Goal: Information Seeking & Learning: Check status

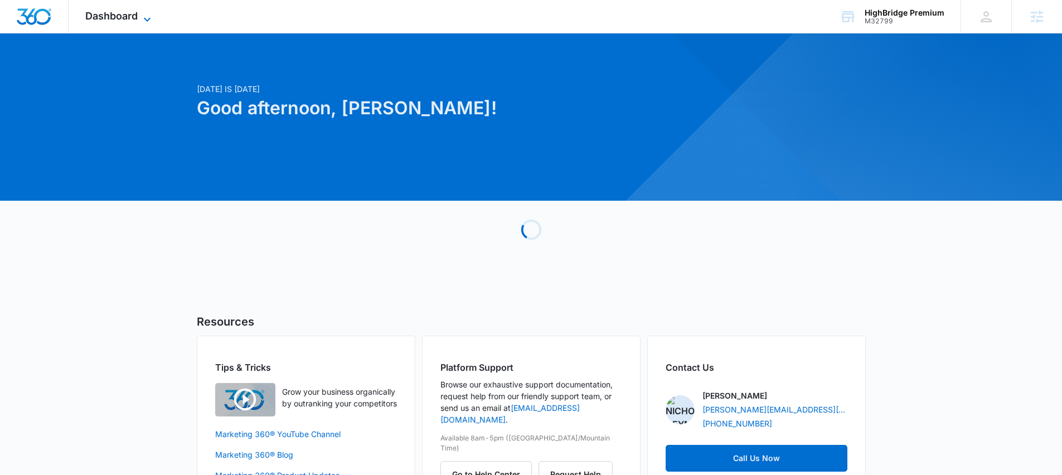
click at [96, 16] on span "Dashboard" at bounding box center [111, 16] width 52 height 12
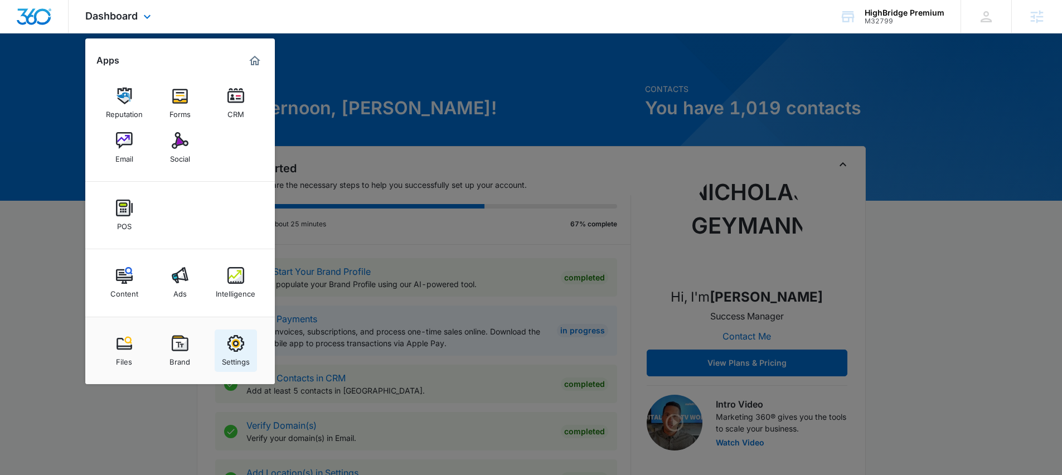
click at [233, 349] on img at bounding box center [235, 343] width 17 height 17
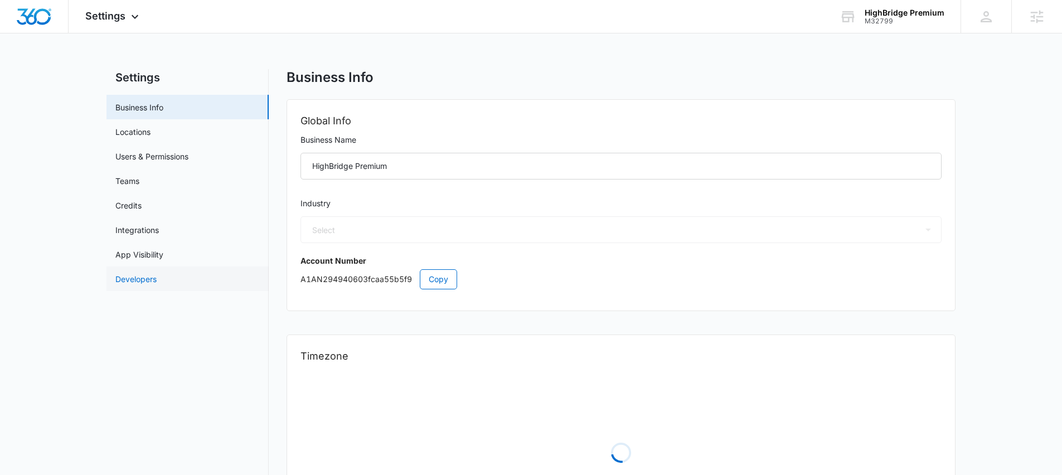
select select "52"
select select "US"
select select "America/Chicago"
click at [96, 16] on span "Settings" at bounding box center [105, 16] width 40 height 12
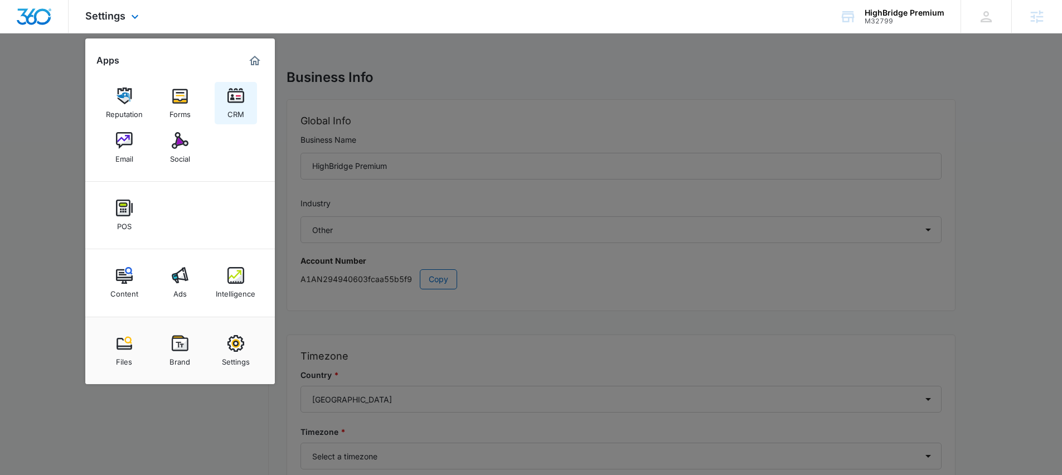
click at [236, 100] on img at bounding box center [235, 96] width 17 height 17
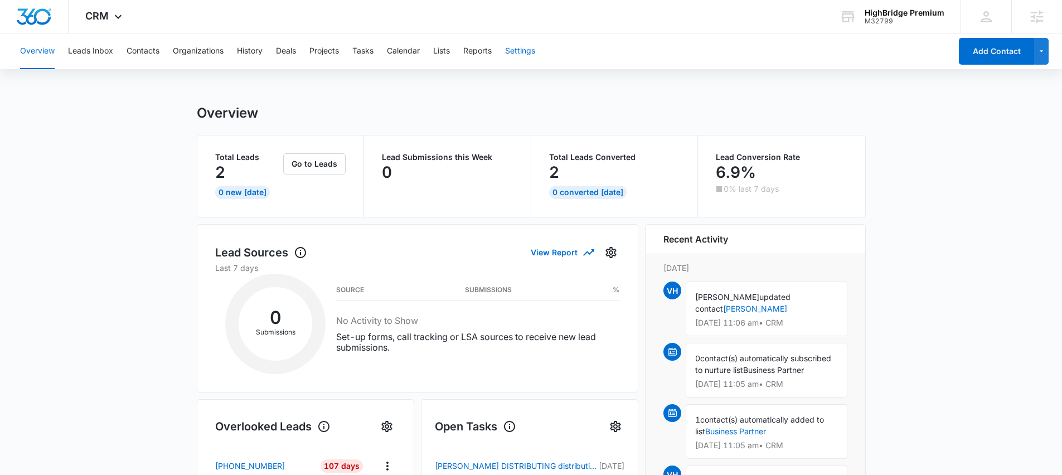
click at [525, 49] on button "Settings" at bounding box center [520, 51] width 30 height 36
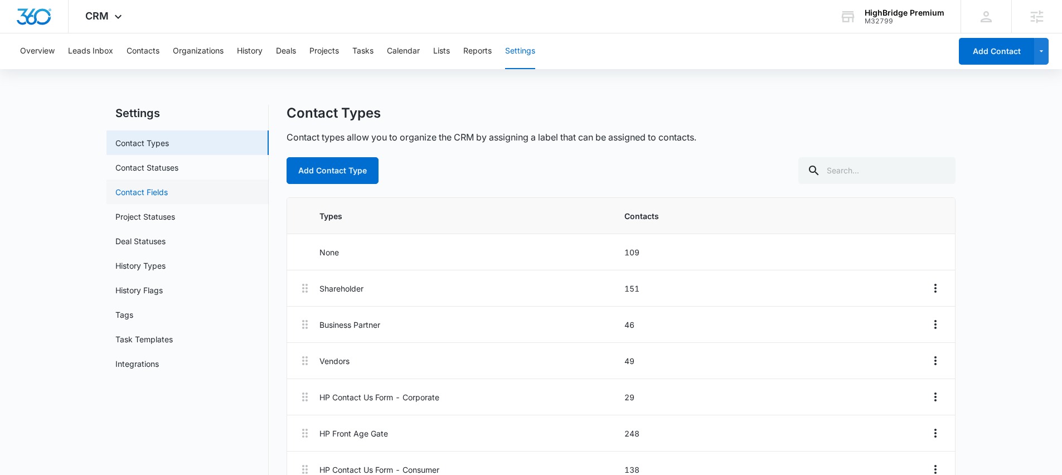
click at [137, 196] on link "Contact Fields" at bounding box center [141, 192] width 52 height 12
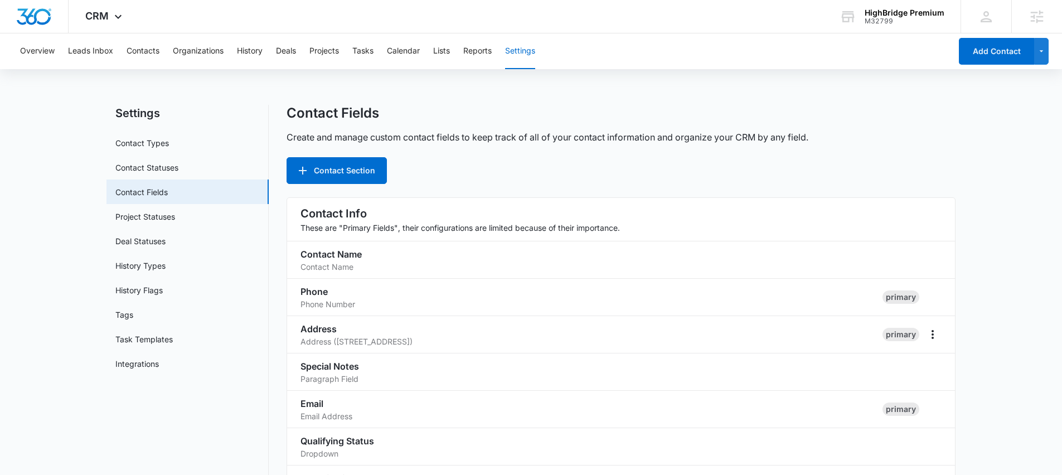
click at [129, 362] on link "Integrations" at bounding box center [136, 364] width 43 height 12
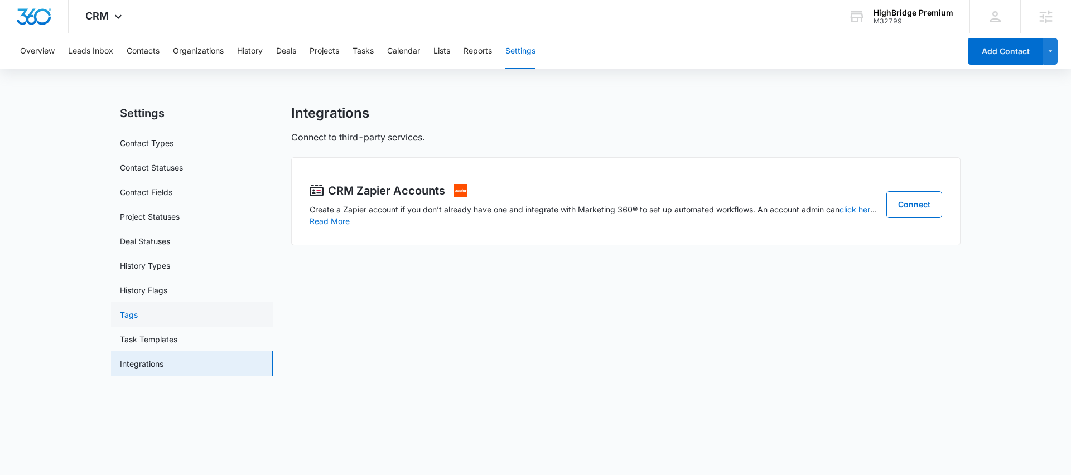
click at [128, 315] on link "Tags" at bounding box center [129, 315] width 18 height 12
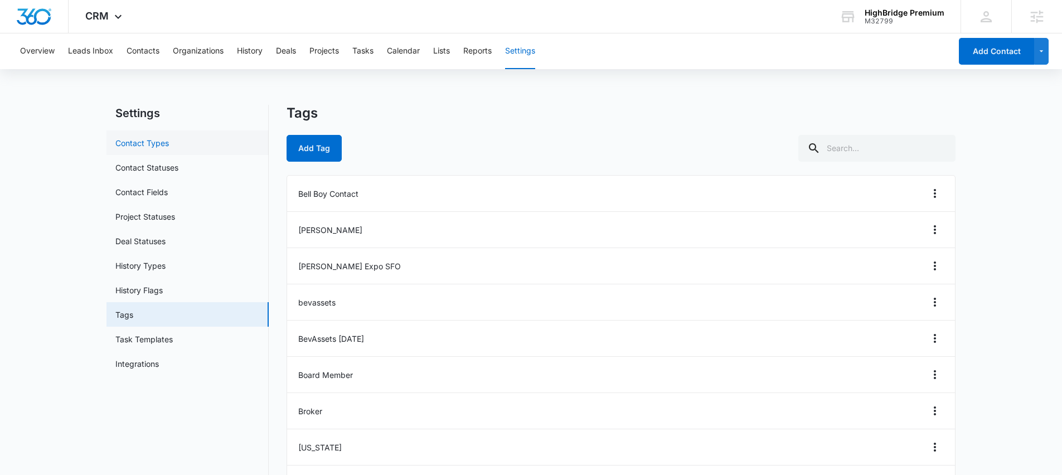
click at [152, 146] on link "Contact Types" at bounding box center [142, 143] width 54 height 12
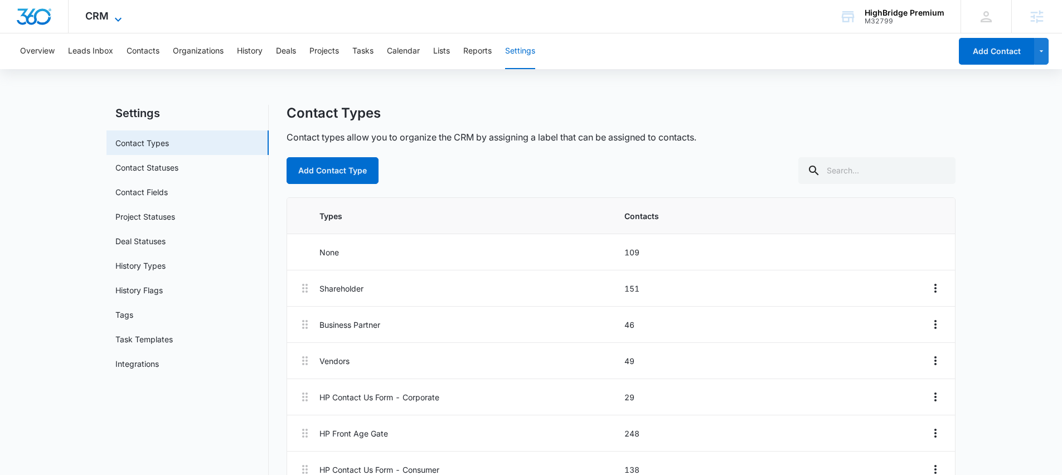
click at [99, 15] on span "CRM" at bounding box center [96, 16] width 23 height 12
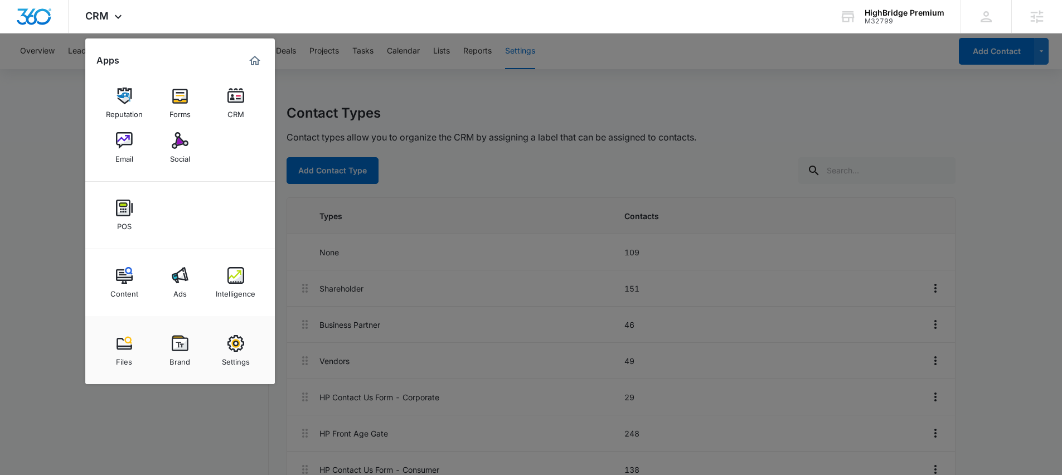
click at [53, 130] on div at bounding box center [531, 237] width 1062 height 475
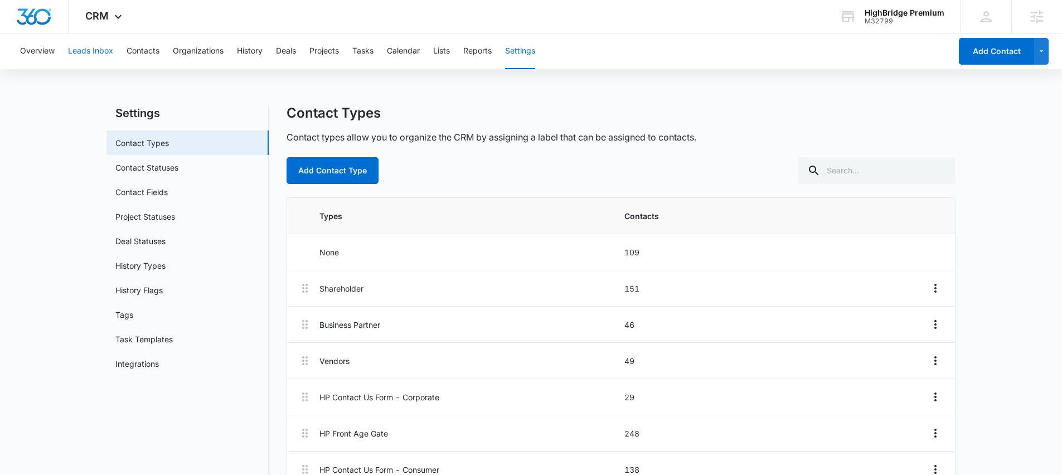
click at [80, 50] on button "Leads Inbox" at bounding box center [90, 51] width 45 height 36
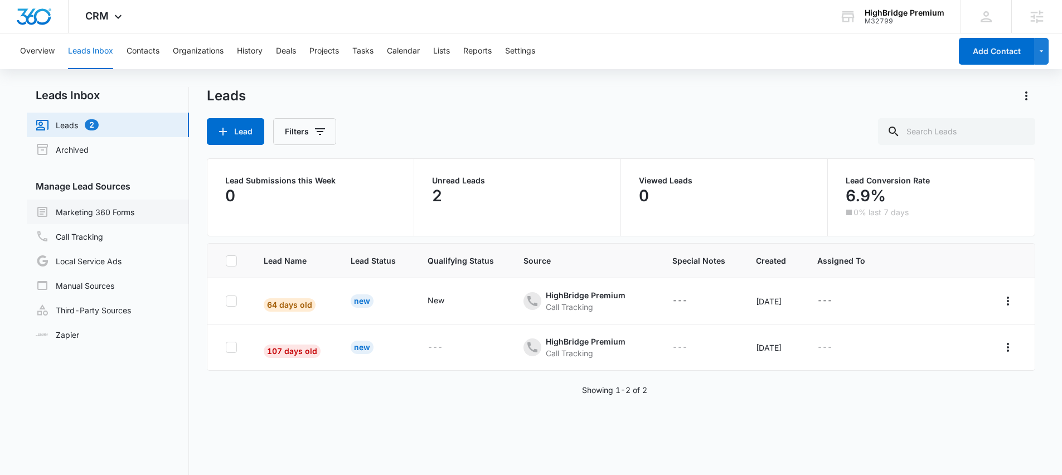
click at [86, 216] on link "Marketing 360 Forms" at bounding box center [85, 211] width 99 height 13
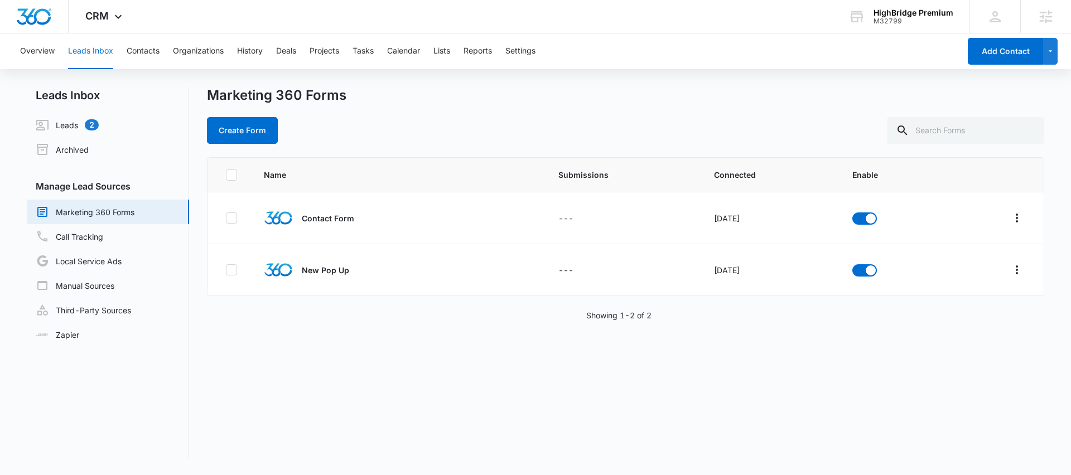
click at [423, 110] on div "Marketing 360 Forms Create Form" at bounding box center [625, 115] width 837 height 57
click at [84, 287] on link "Manual Sources" at bounding box center [75, 285] width 79 height 13
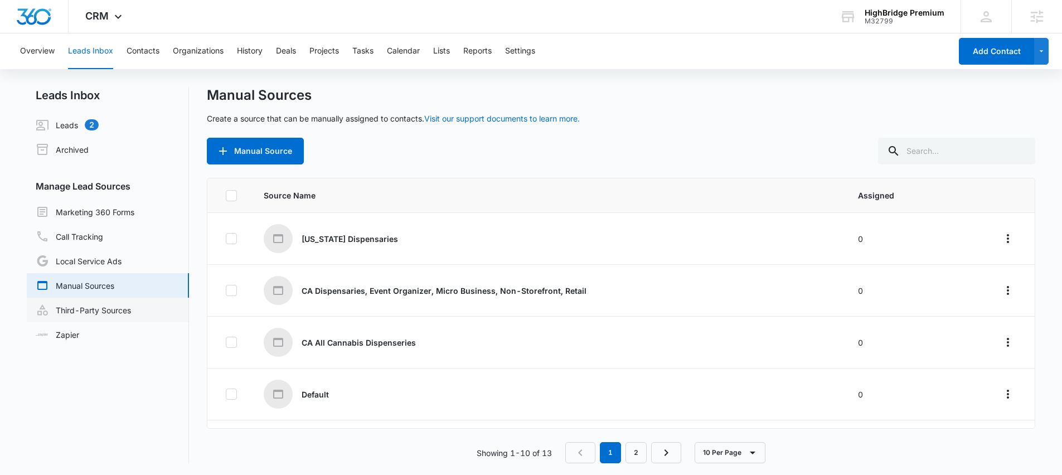
click at [101, 308] on link "Third-Party Sources" at bounding box center [83, 309] width 95 height 13
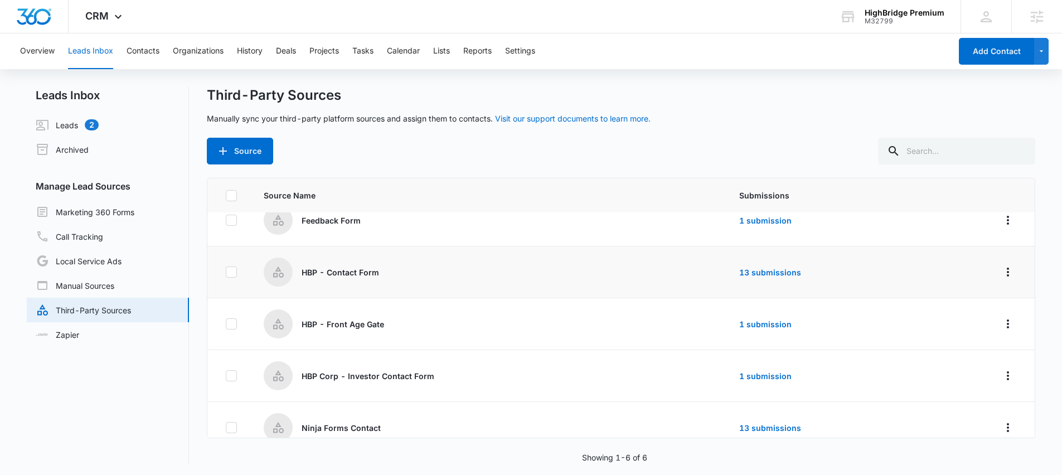
scroll to position [19, 0]
click at [788, 273] on link "13 submissions" at bounding box center [770, 271] width 62 height 9
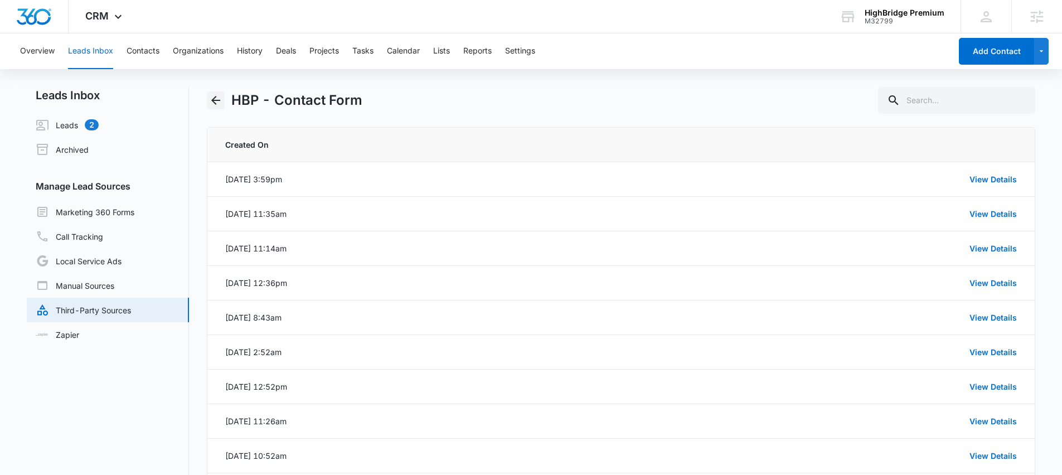
click at [211, 99] on icon "Back" at bounding box center [215, 100] width 13 height 13
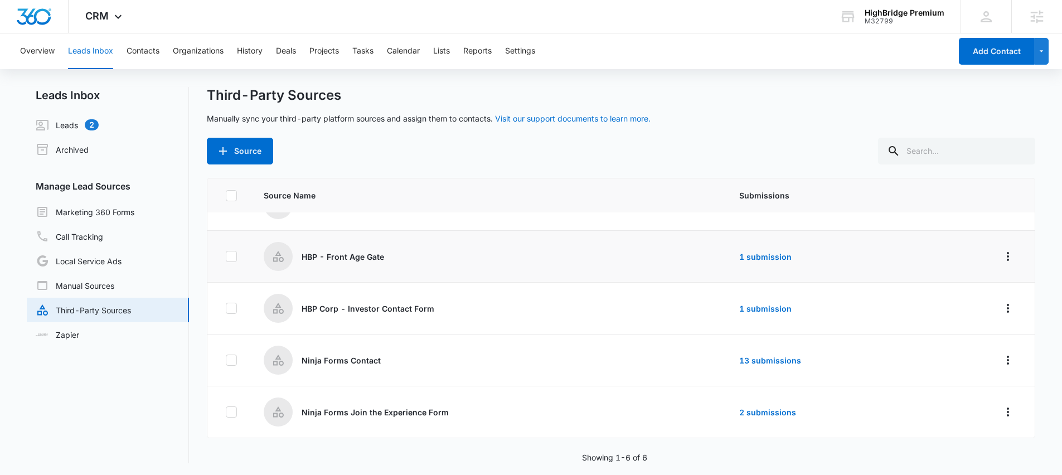
scroll to position [2, 0]
click at [769, 361] on link "13 submissions" at bounding box center [770, 358] width 62 height 9
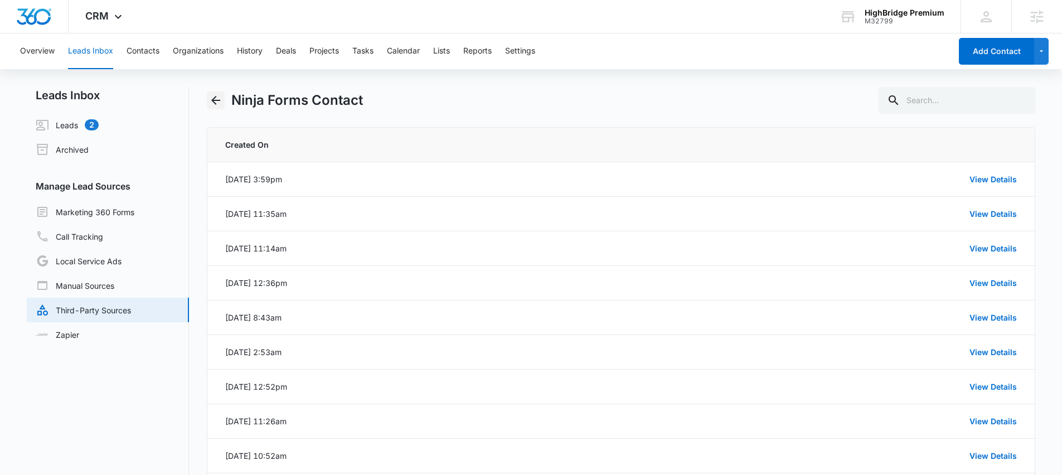
click at [218, 100] on icon "Back" at bounding box center [215, 100] width 9 height 9
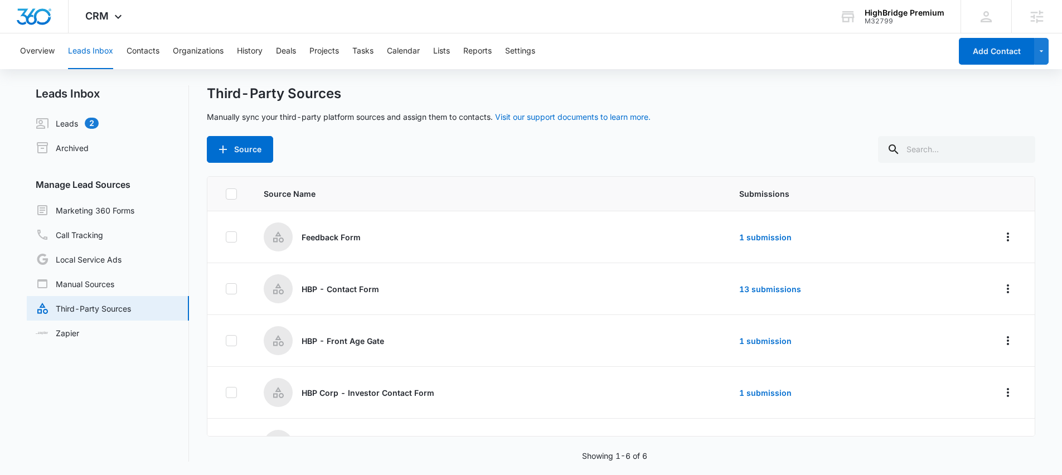
click at [398, 149] on div "Source" at bounding box center [621, 149] width 829 height 27
click at [61, 122] on link "Leads 2" at bounding box center [67, 123] width 63 height 13
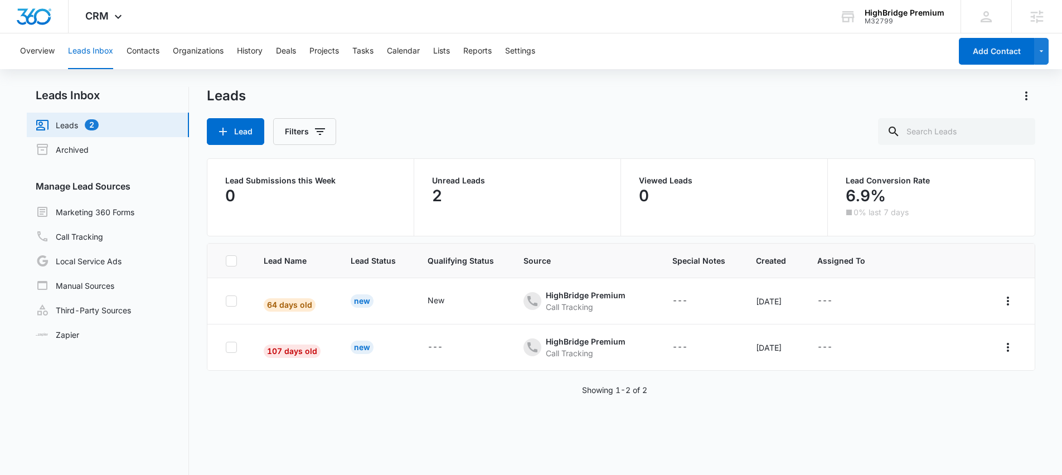
click at [523, 118] on div "Lead Filters" at bounding box center [621, 131] width 829 height 27
click at [187, 16] on div "CRM Apps Reputation Forms CRM Email Social POS Content Ads Intelligence Files B…" at bounding box center [531, 16] width 1062 height 33
click at [421, 102] on div "Leads" at bounding box center [621, 96] width 829 height 18
click at [112, 16] on icon at bounding box center [118, 19] width 13 height 13
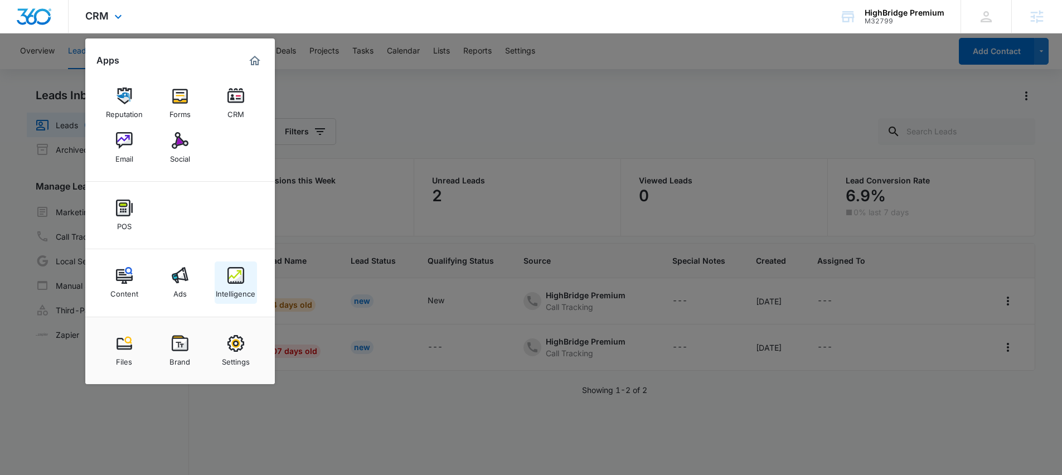
click at [234, 267] on img at bounding box center [235, 275] width 17 height 17
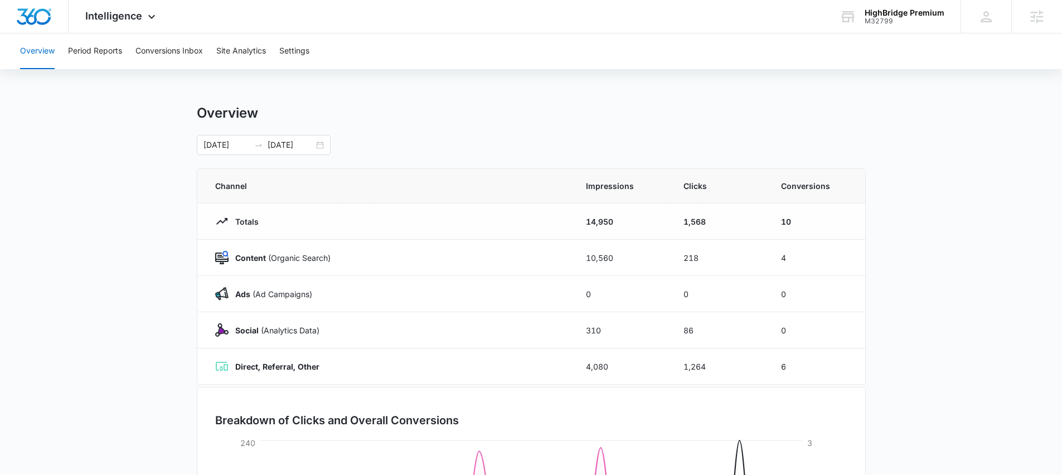
click at [98, 203] on main "Overview 09/06/2025 10/06/2025 Channel Impressions Clicks Conversions Totals 14…" at bounding box center [531, 397] width 1062 height 585
click at [115, 26] on div "Intelligence Apps Reputation Forms CRM Email Social POS Content Ads Intelligenc…" at bounding box center [122, 16] width 107 height 33
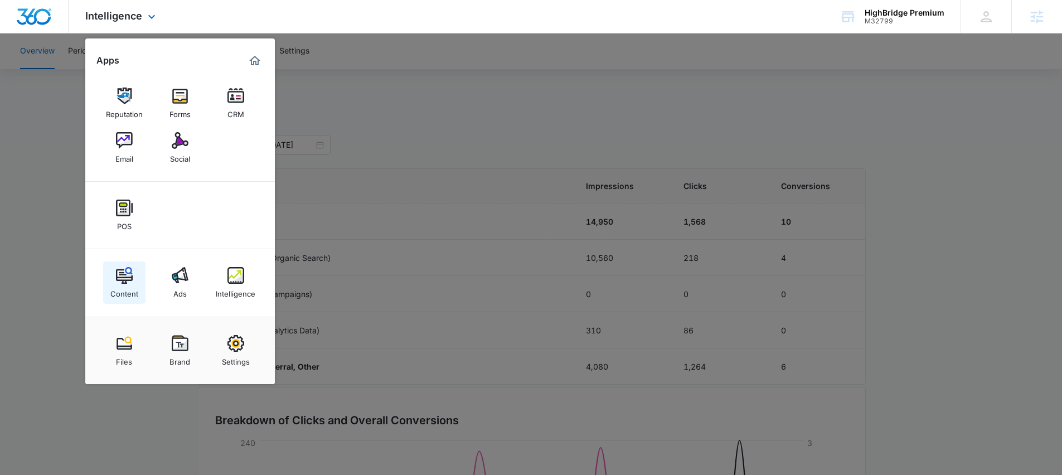
click at [119, 282] on img at bounding box center [124, 275] width 17 height 17
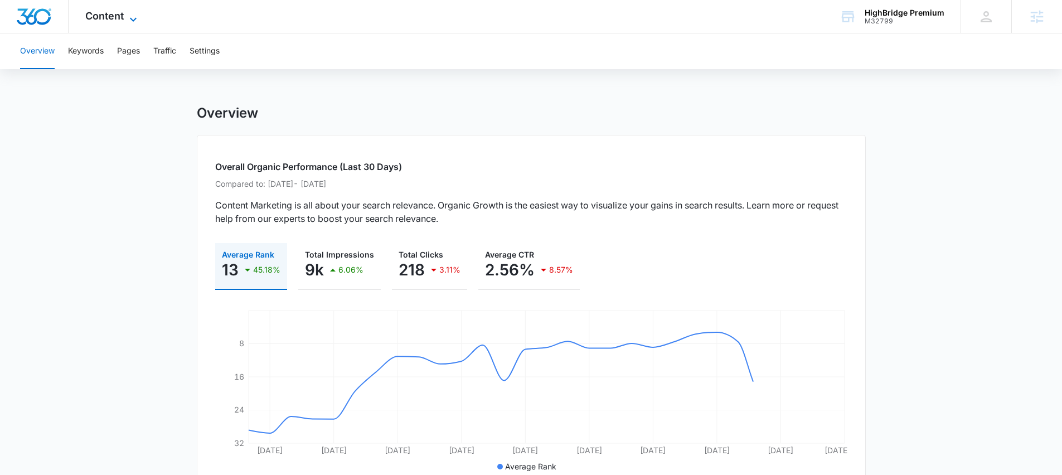
click at [106, 12] on span "Content" at bounding box center [104, 16] width 38 height 12
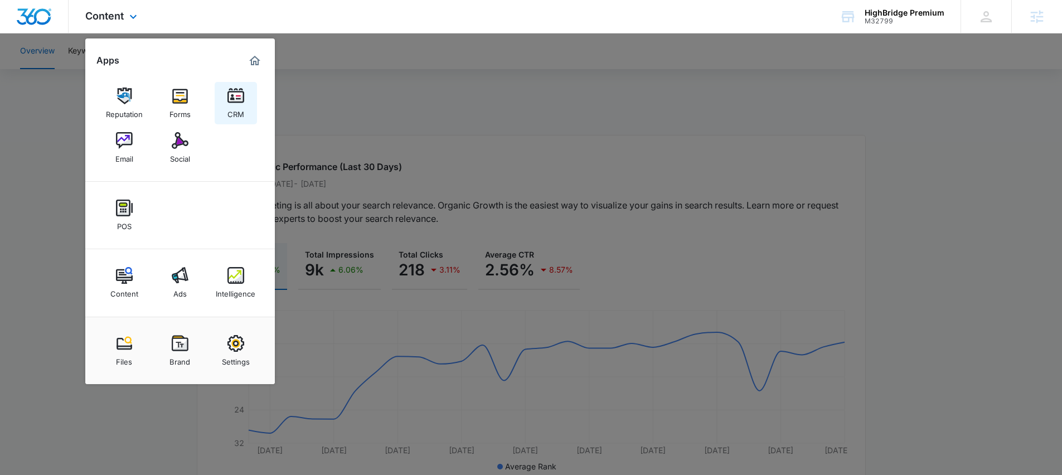
click at [238, 104] on div "CRM" at bounding box center [235, 111] width 17 height 14
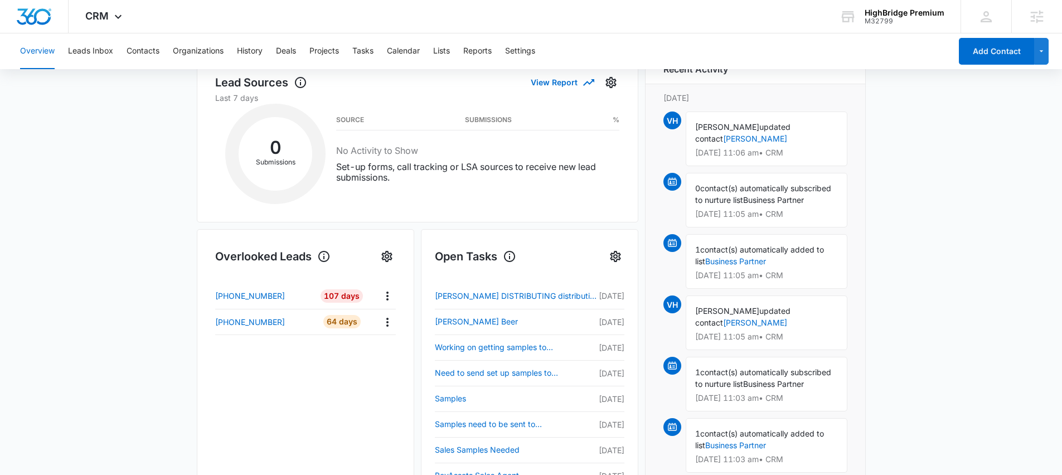
scroll to position [147, 0]
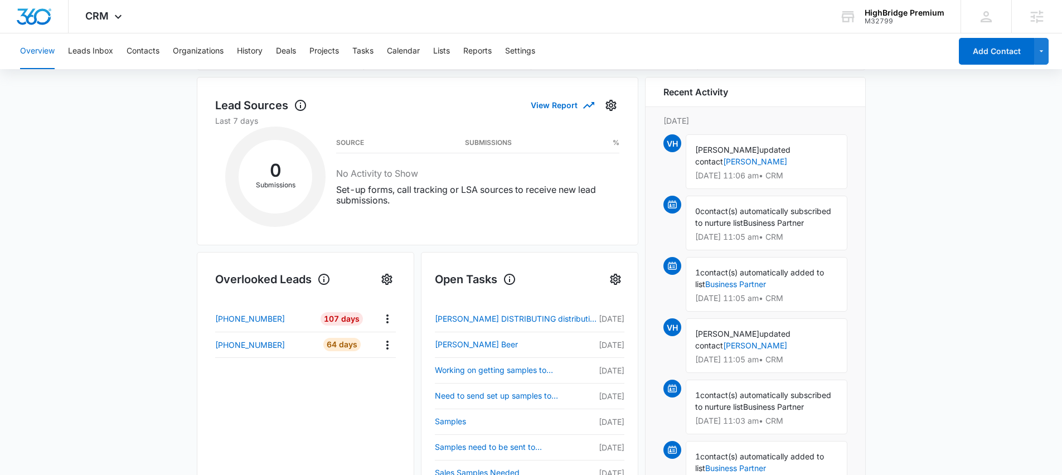
click at [93, 230] on main "Overview Total Leads 2 0 New Today Go to Leads Lead Submissions this Week 0 Tot…" at bounding box center [531, 376] width 1062 height 836
click at [151, 183] on main "Overview Total Leads 2 0 New Today Go to Leads Lead Submissions this Week 0 Tot…" at bounding box center [531, 376] width 1062 height 836
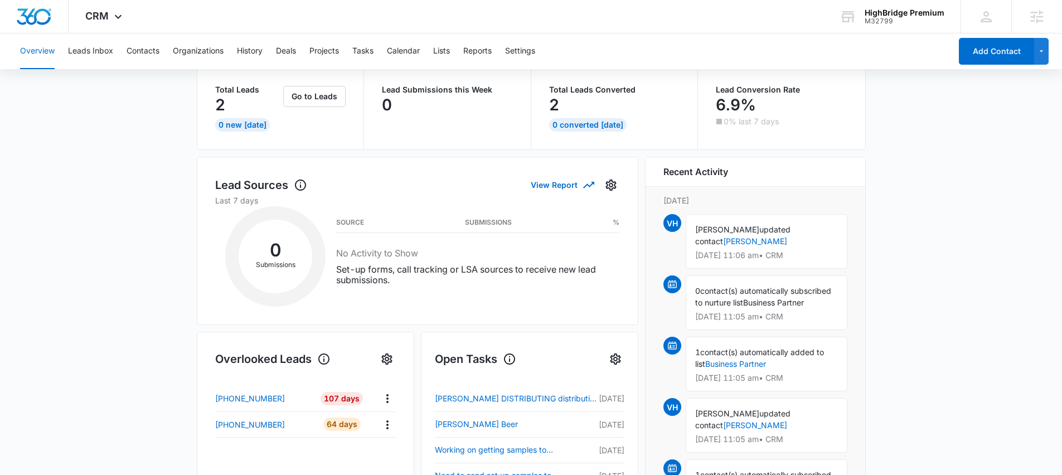
scroll to position [0, 0]
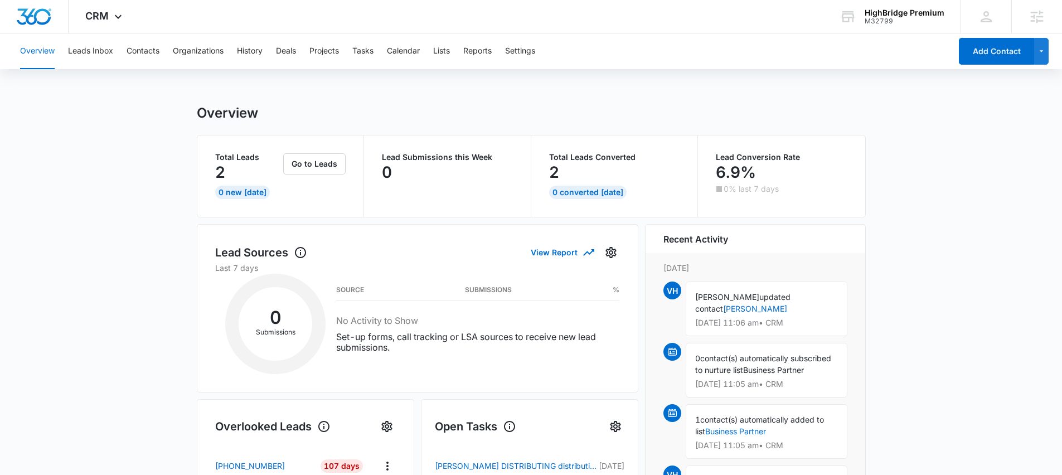
click at [99, 11] on span "CRM" at bounding box center [96, 16] width 23 height 12
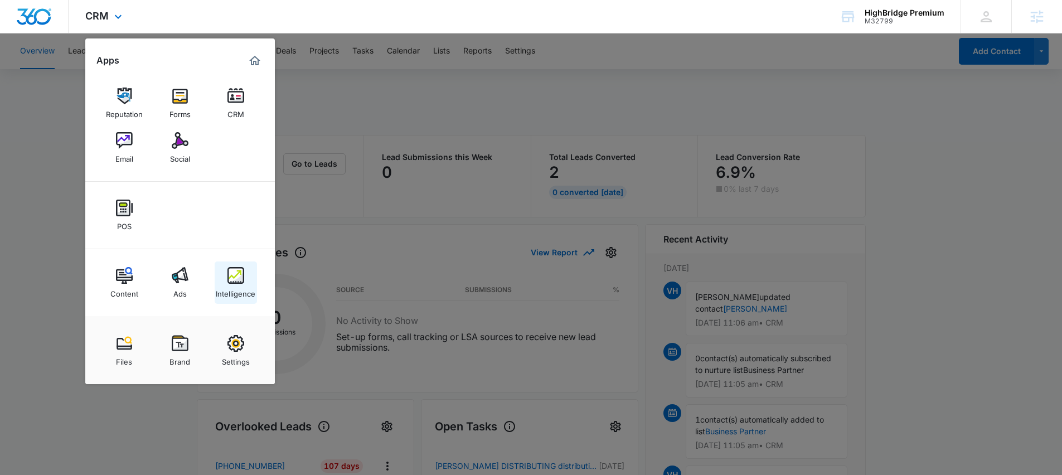
click at [240, 267] on img at bounding box center [235, 275] width 17 height 17
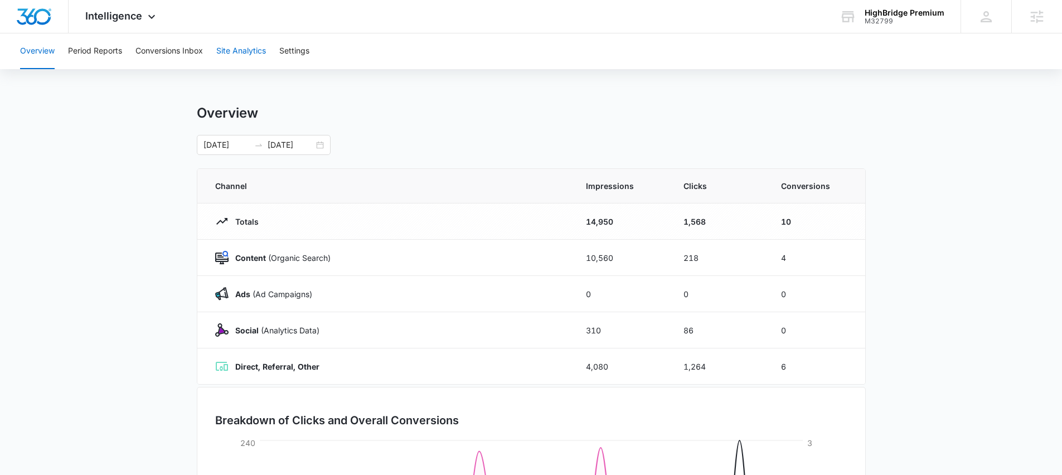
click at [236, 51] on button "Site Analytics" at bounding box center [241, 51] width 50 height 36
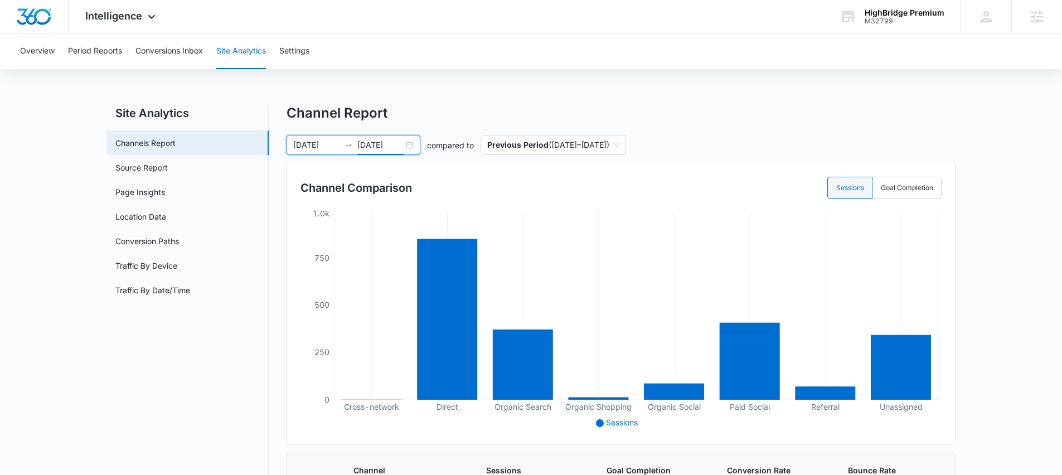
click at [361, 147] on input "10/06/2025" at bounding box center [380, 145] width 46 height 12
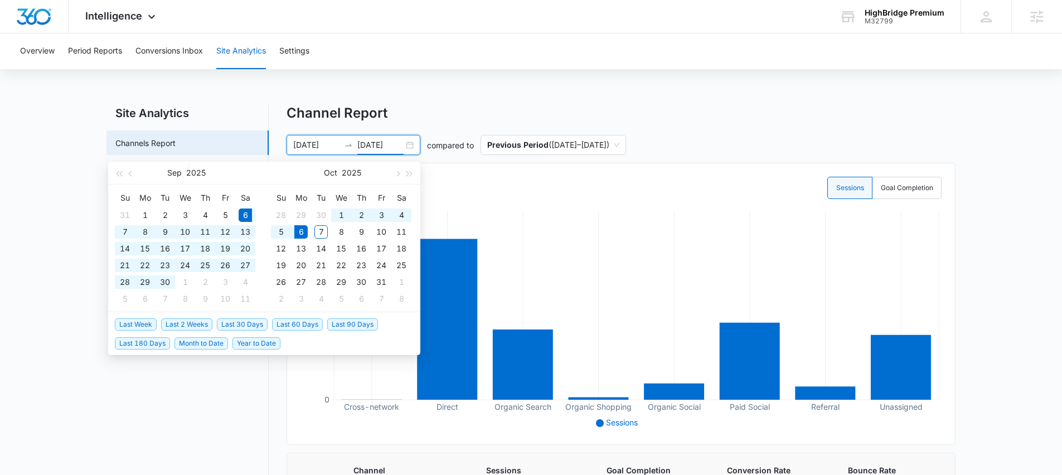
type input "10/06/2025"
click at [170, 323] on span "Last 2 Weeks" at bounding box center [186, 324] width 51 height 12
type input "09/22/2025"
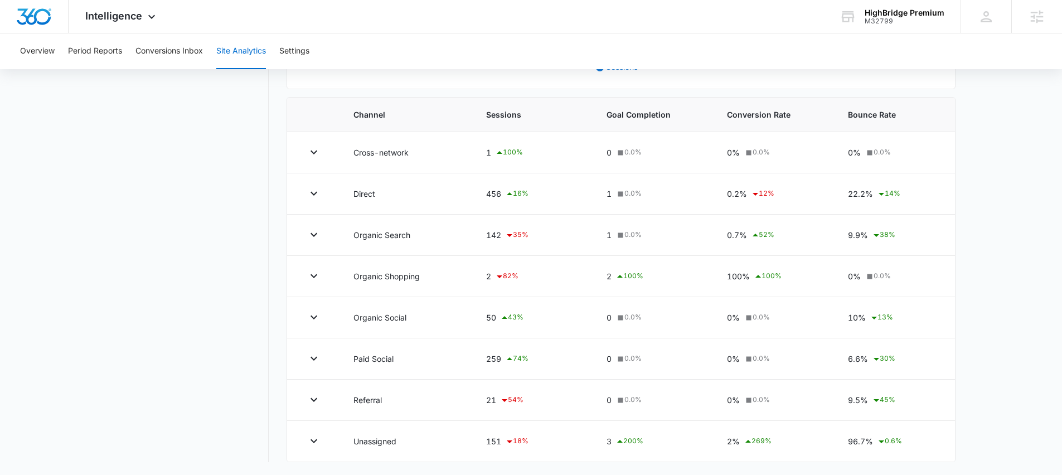
scroll to position [356, 0]
click at [189, 171] on nav "Site Analytics Channels Report Source Report Page Insights Location Data Conver…" at bounding box center [188, 105] width 162 height 713
click at [216, 141] on nav "Site Analytics Channels Report Source Report Page Insights Location Data Conver…" at bounding box center [188, 105] width 162 height 713
click at [226, 177] on nav "Site Analytics Channels Report Source Report Page Insights Location Data Conver…" at bounding box center [188, 105] width 162 height 713
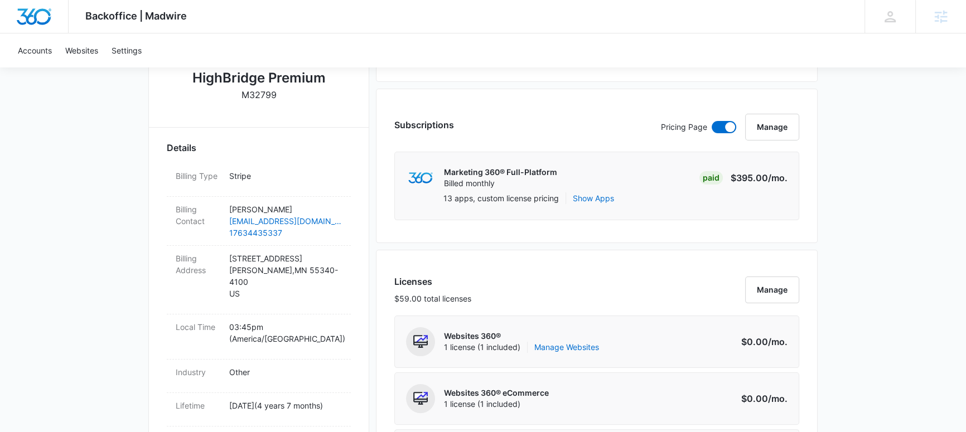
scroll to position [173, 0]
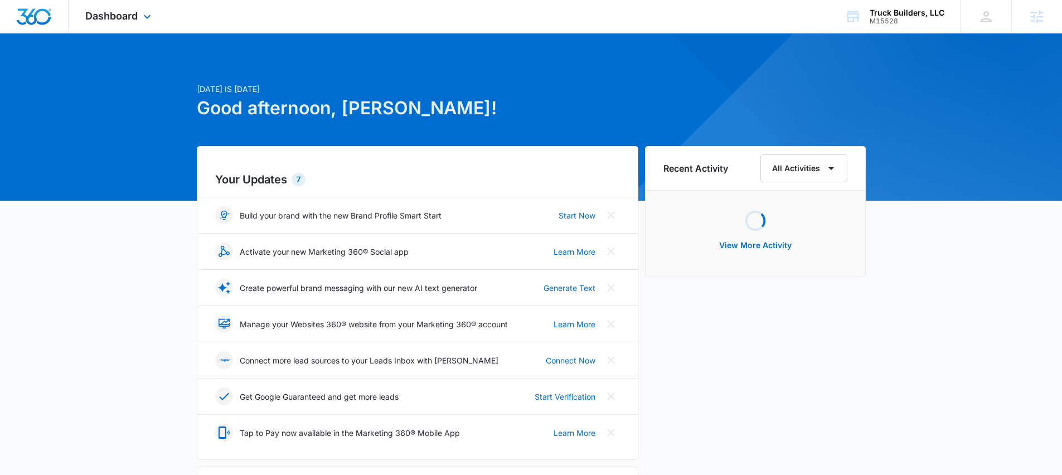
click at [112, 4] on div "Dashboard Apps Reputation Websites Forms CRM Email Social Shop Payments POS Con…" at bounding box center [120, 16] width 102 height 33
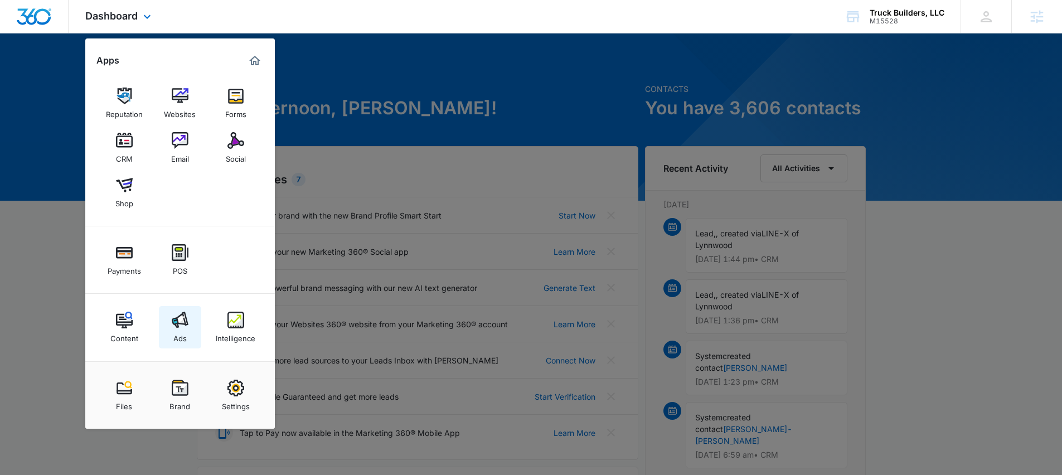
click at [181, 326] on img at bounding box center [180, 320] width 17 height 17
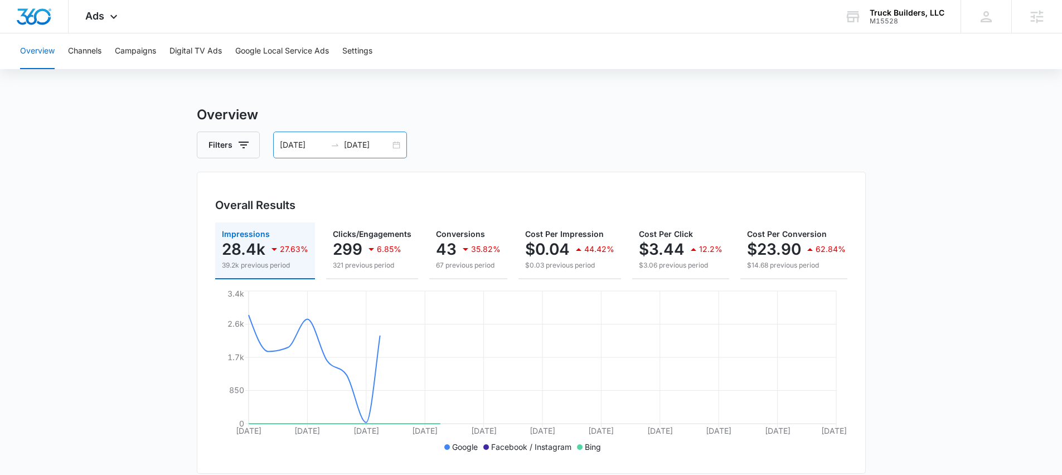
click at [345, 147] on input "11/20/2024" at bounding box center [367, 145] width 46 height 12
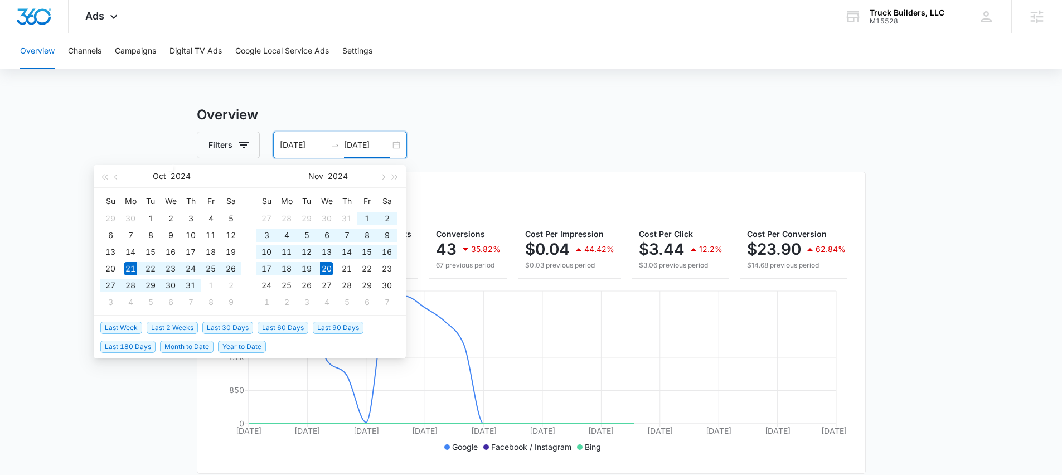
type input "11/20/2024"
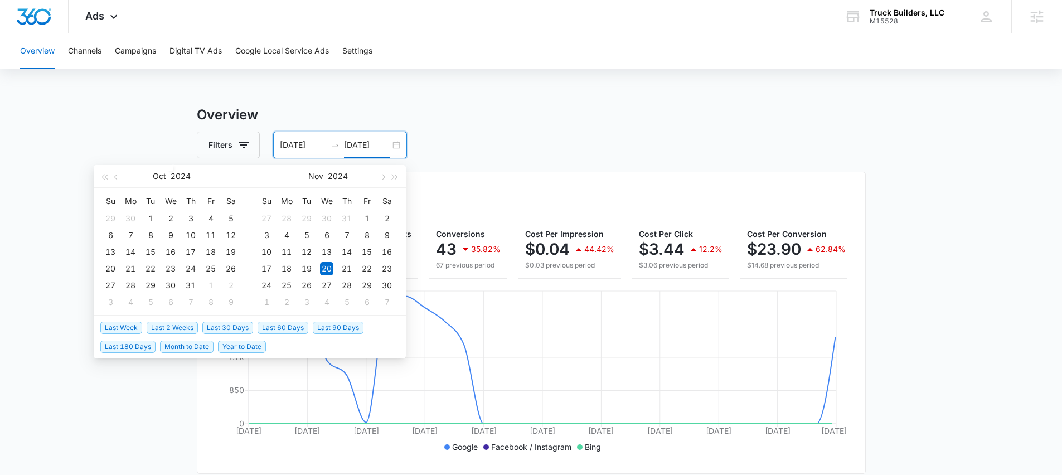
click at [232, 327] on span "Last 30 Days" at bounding box center [227, 328] width 51 height 12
type input "09/07/2025"
type input "10/07/2025"
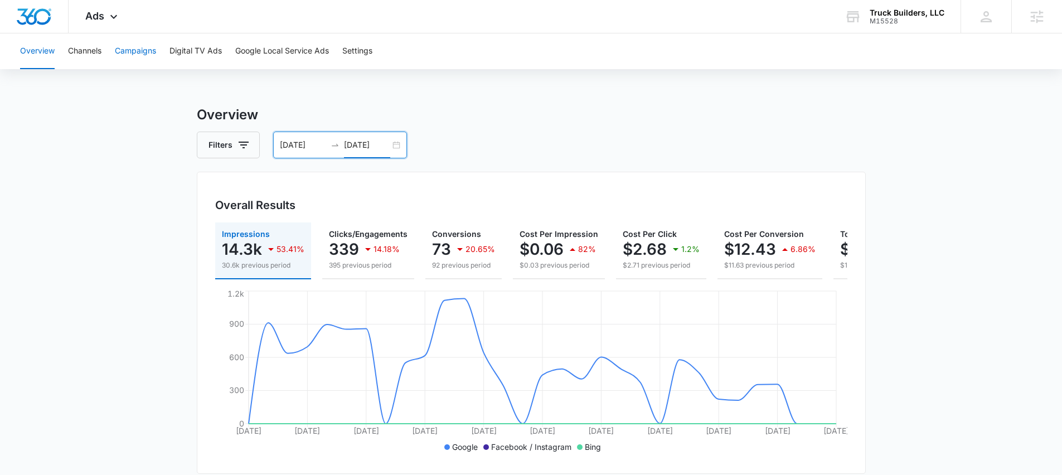
click at [135, 50] on button "Campaigns" at bounding box center [135, 51] width 41 height 36
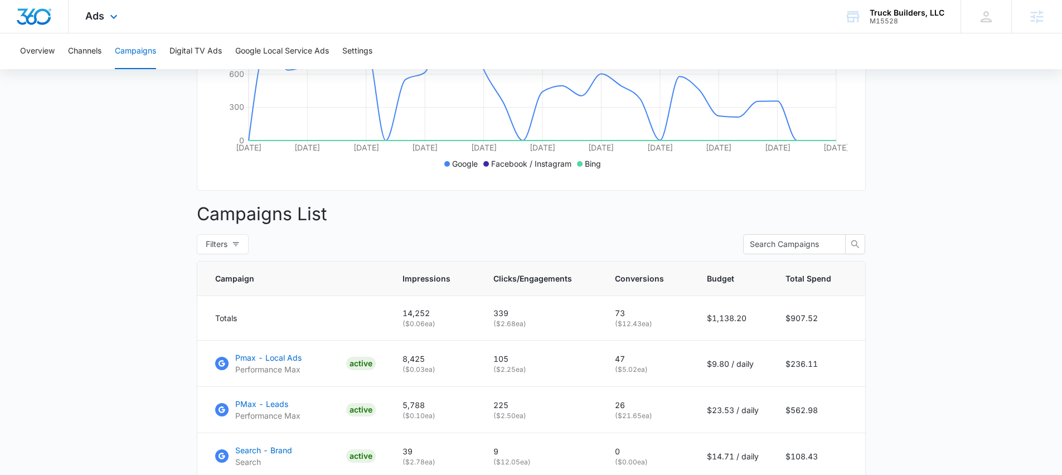
scroll to position [264, 0]
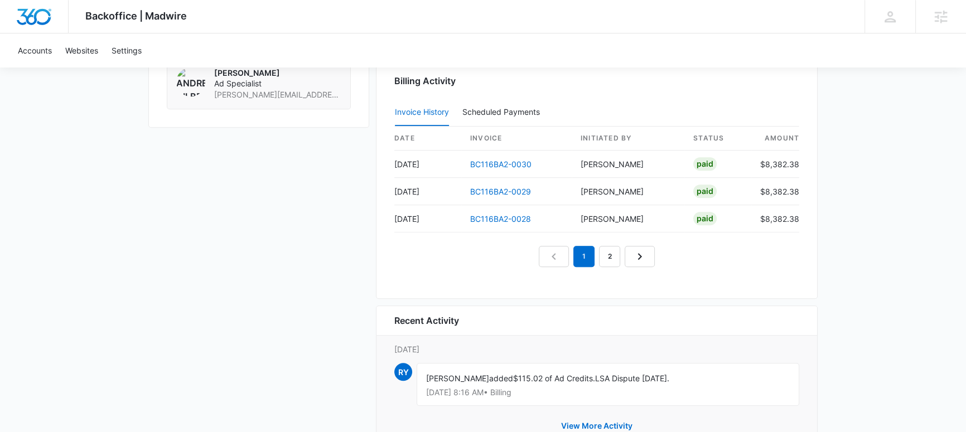
scroll to position [1048, 0]
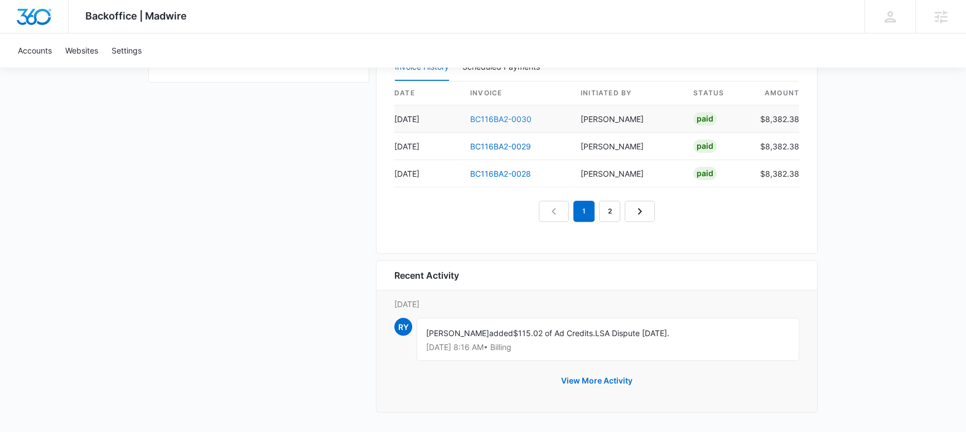
click at [484, 116] on link "BC116BA2-0030" at bounding box center [500, 118] width 61 height 9
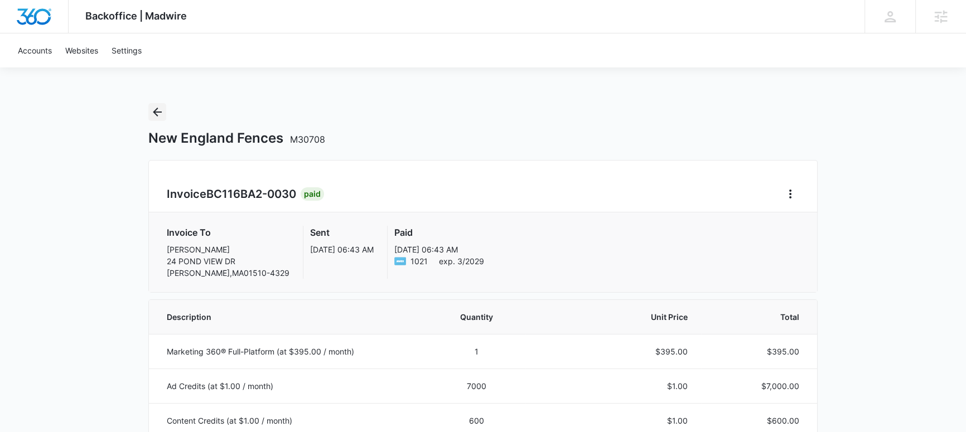
click at [156, 111] on icon "Back" at bounding box center [157, 111] width 13 height 13
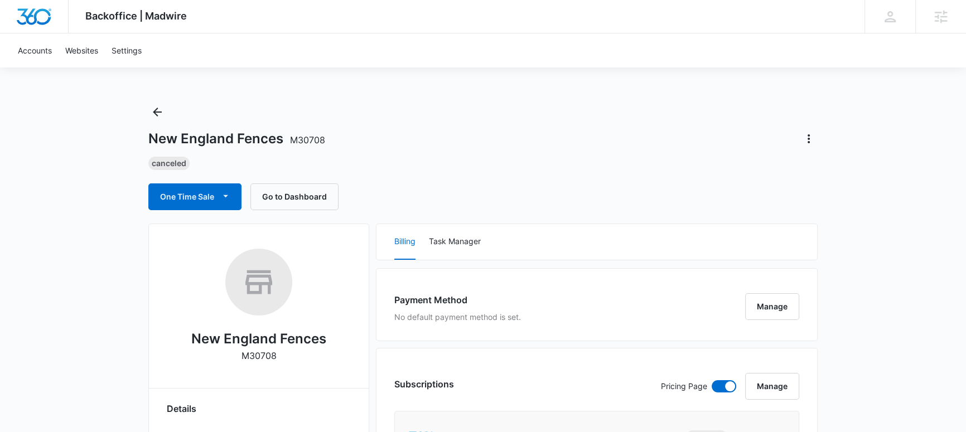
click at [550, 13] on div "Backoffice | Madwire Apps Settings NG Nicholas Geymann nicholas.geymann@madwire…" at bounding box center [483, 16] width 966 height 33
drag, startPoint x: 901, startPoint y: 159, endPoint x: 897, endPoint y: 135, distance: 23.7
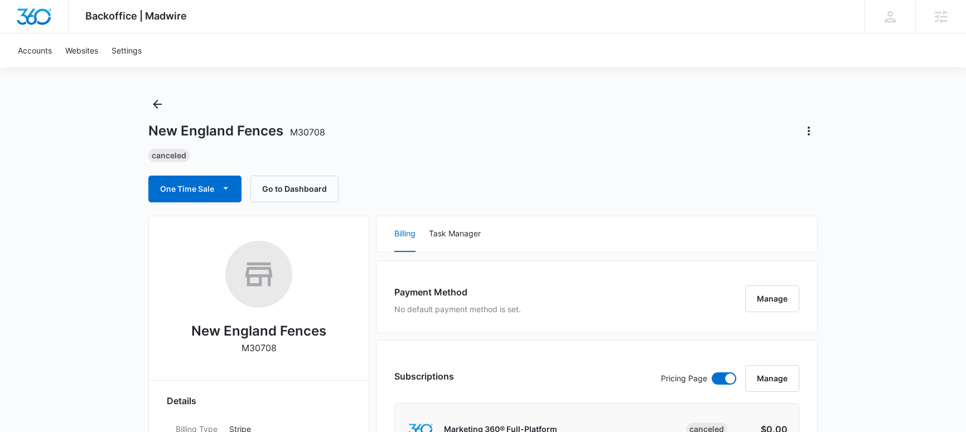
scroll to position [708, 0]
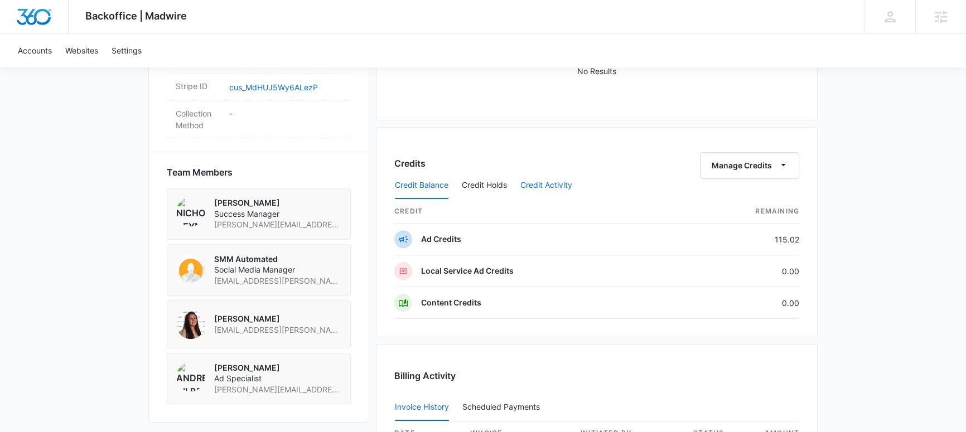
click at [547, 182] on button "Credit Activity" at bounding box center [546, 185] width 52 height 27
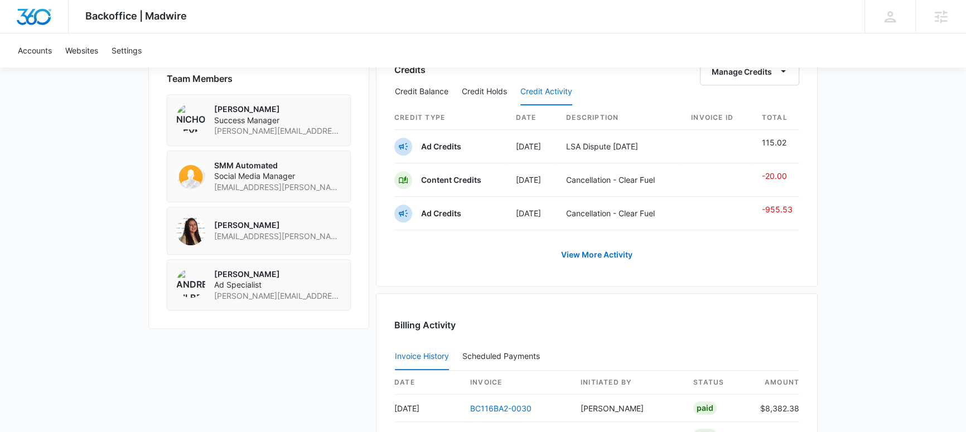
scroll to position [797, 0]
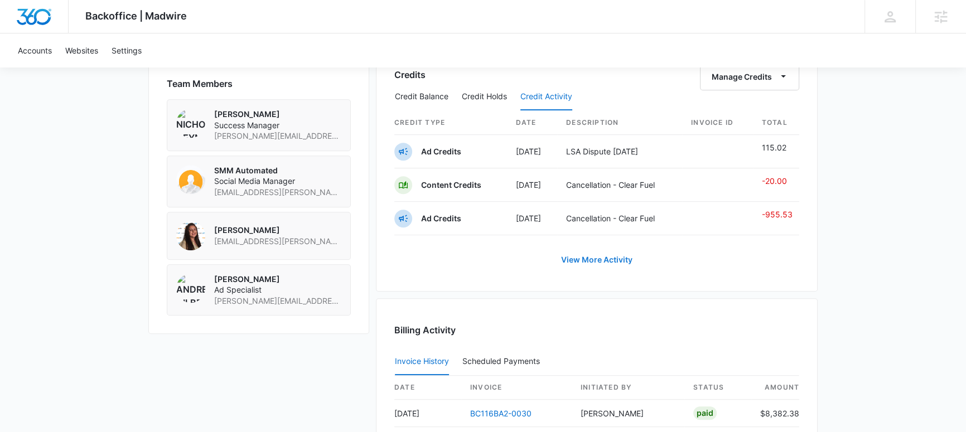
click at [594, 258] on link "View More Activity" at bounding box center [597, 259] width 94 height 27
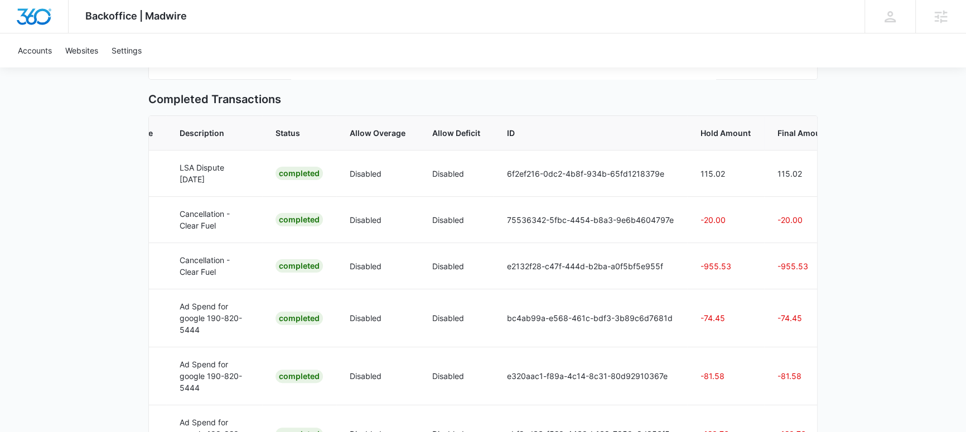
scroll to position [250, 0]
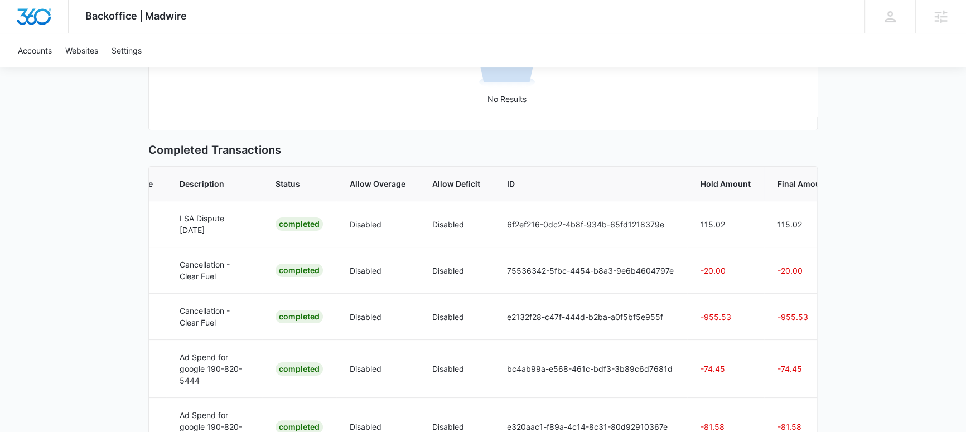
click at [844, 290] on div "Backoffice | Madwire Apps Settings NG Nicholas Geymann nicholas.geymann@madwire…" at bounding box center [483, 279] width 966 height 1058
click at [112, 260] on div "Backoffice | Madwire Apps Settings NG Nicholas Geymann nicholas.geymann@madwire…" at bounding box center [483, 279] width 966 height 1058
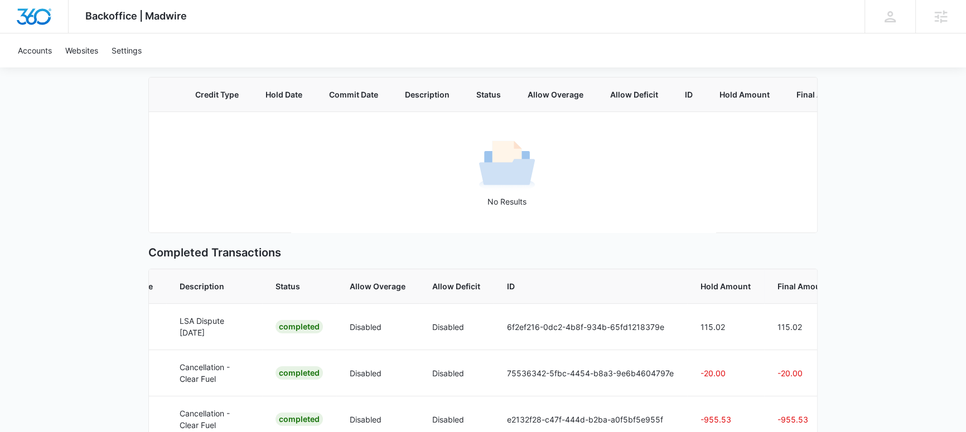
scroll to position [0, 0]
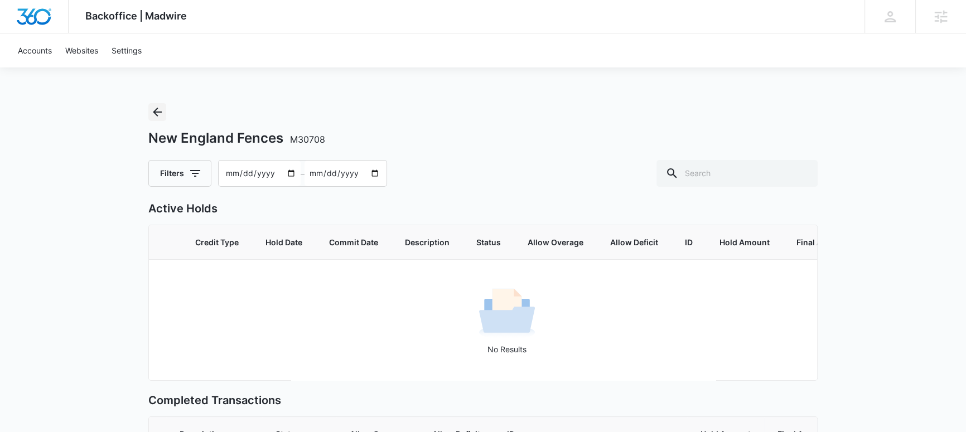
click at [158, 109] on icon "Back" at bounding box center [157, 111] width 13 height 13
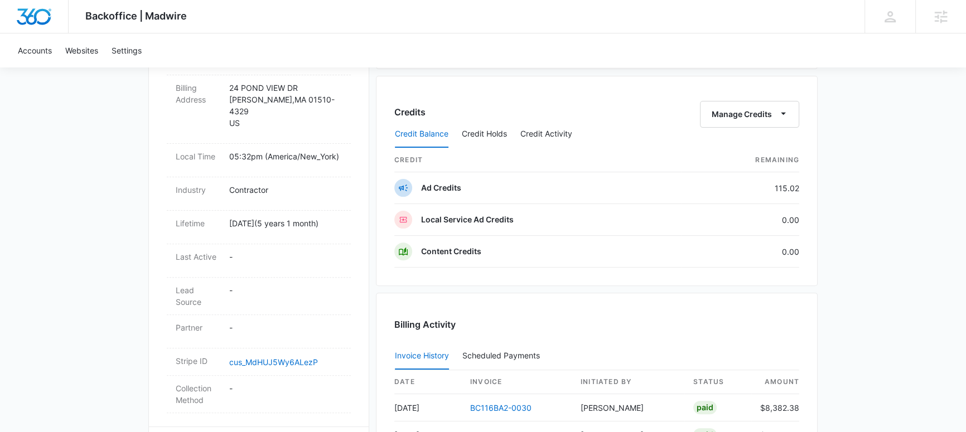
scroll to position [413, 0]
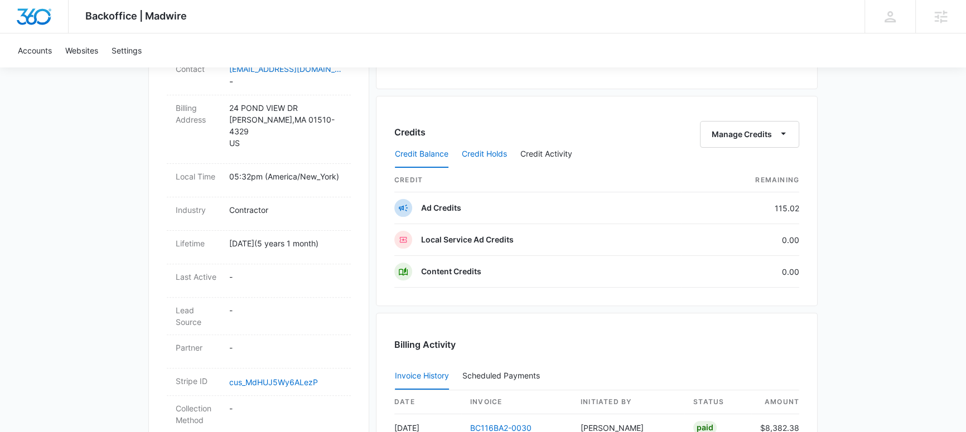
click at [484, 156] on button "Credit Holds" at bounding box center [484, 154] width 45 height 27
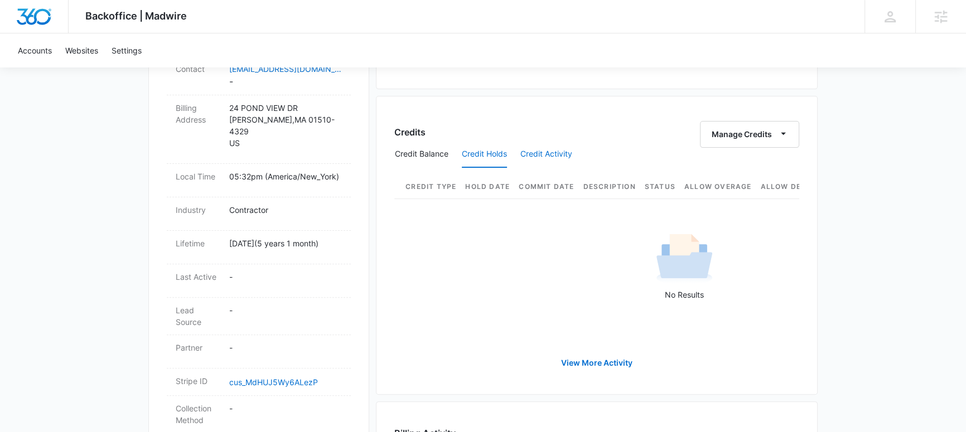
click at [544, 155] on button "Credit Activity" at bounding box center [546, 154] width 52 height 27
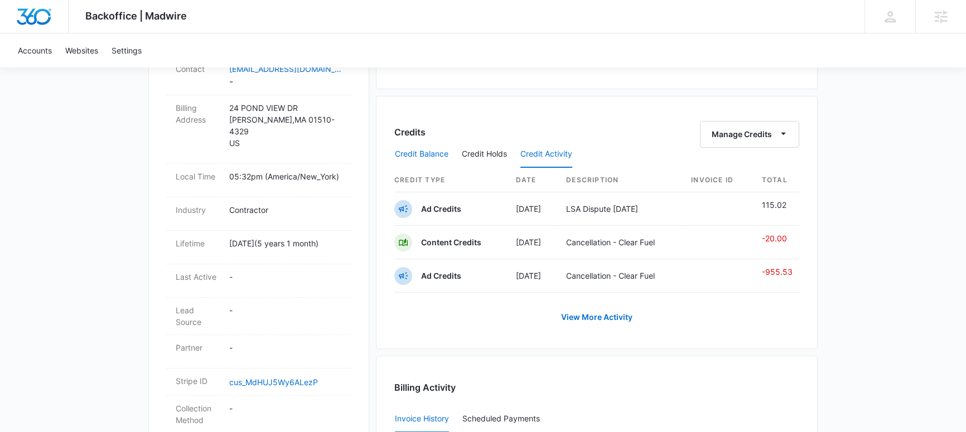
click at [430, 149] on button "Credit Balance" at bounding box center [422, 154] width 54 height 27
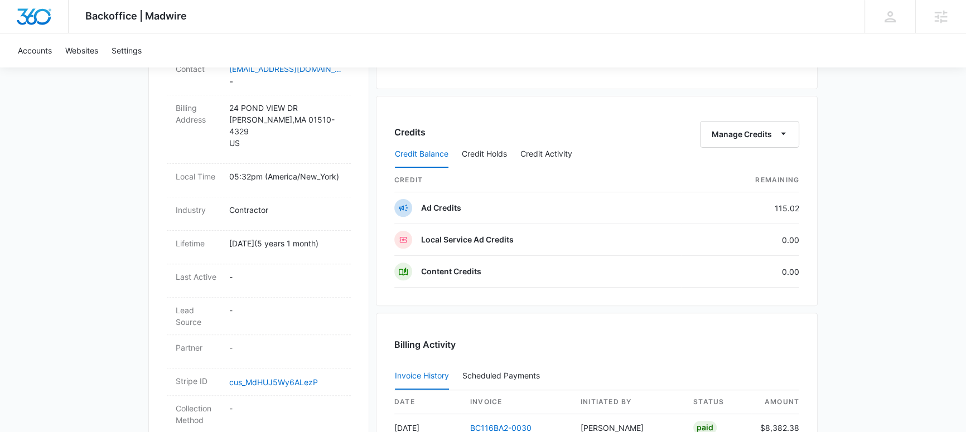
click at [119, 234] on div "Backoffice | Madwire Apps Settings NG Nicholas Geymann nicholas.geymann@madwire…" at bounding box center [483, 165] width 966 height 1156
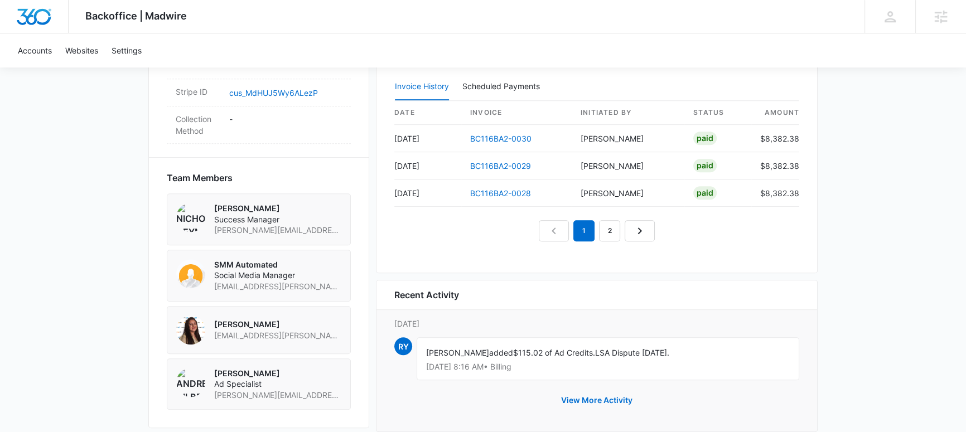
scroll to position [722, 0]
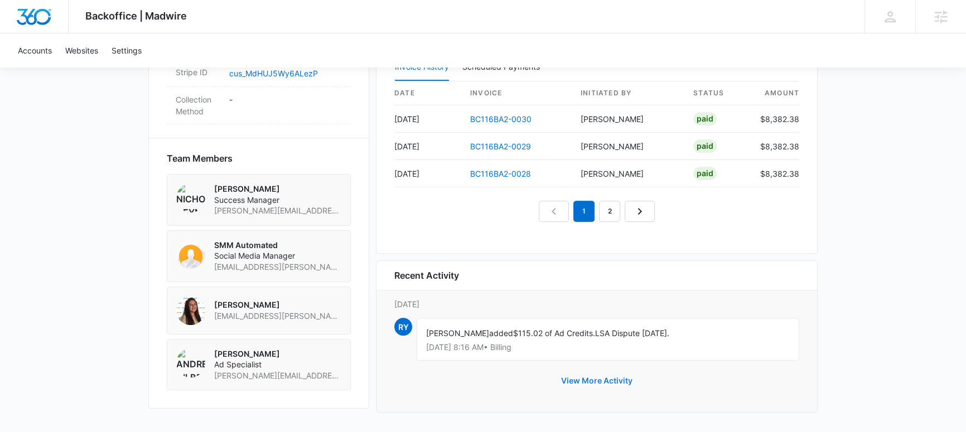
click at [608, 376] on button "View More Activity" at bounding box center [597, 380] width 94 height 27
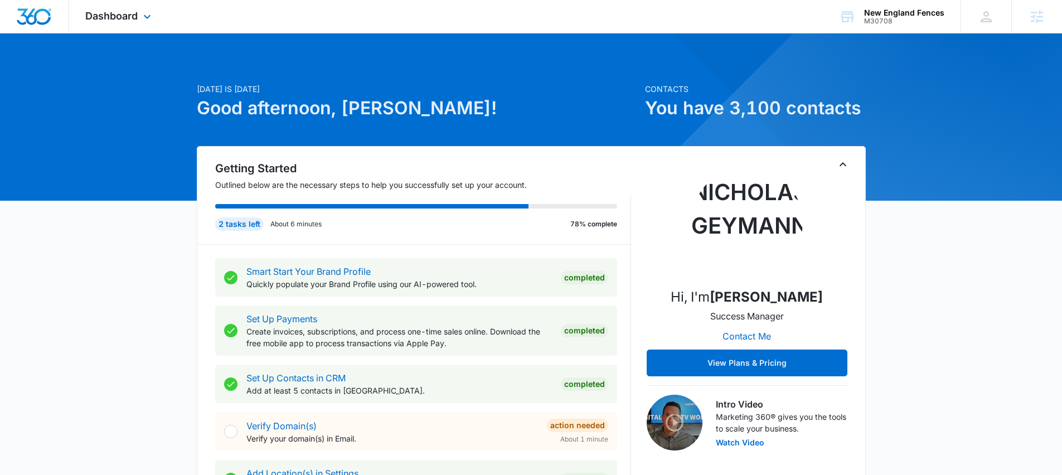
click at [119, 9] on div "Dashboard Apps Reputation Websites Forms CRM Email Social Shop Payments POS Con…" at bounding box center [120, 16] width 102 height 33
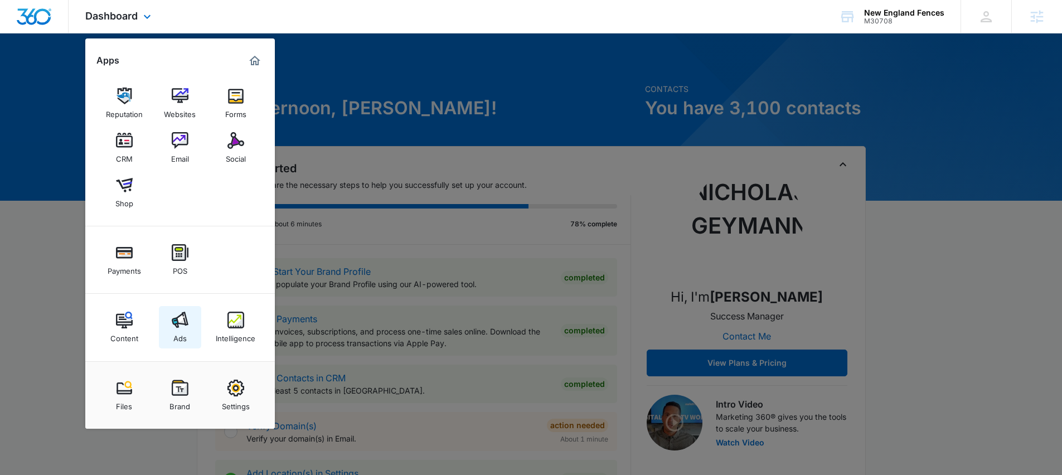
click at [175, 324] on img at bounding box center [180, 320] width 17 height 17
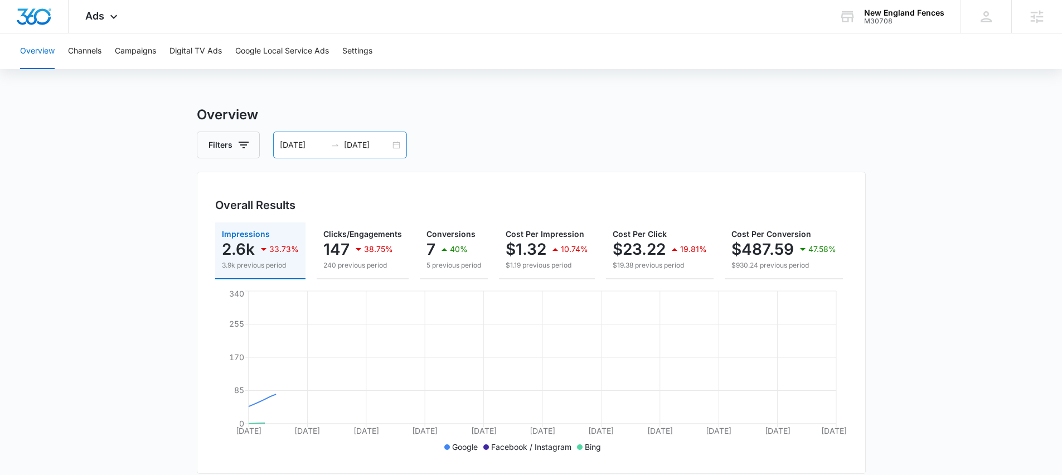
click at [334, 146] on icon "swap-right" at bounding box center [335, 145] width 9 height 9
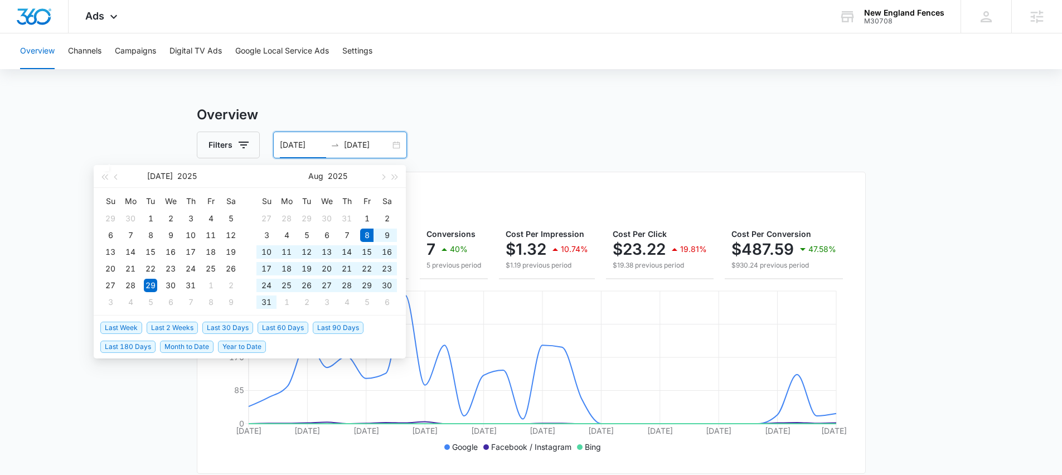
click at [280, 327] on span "Last 60 Days" at bounding box center [283, 328] width 51 height 12
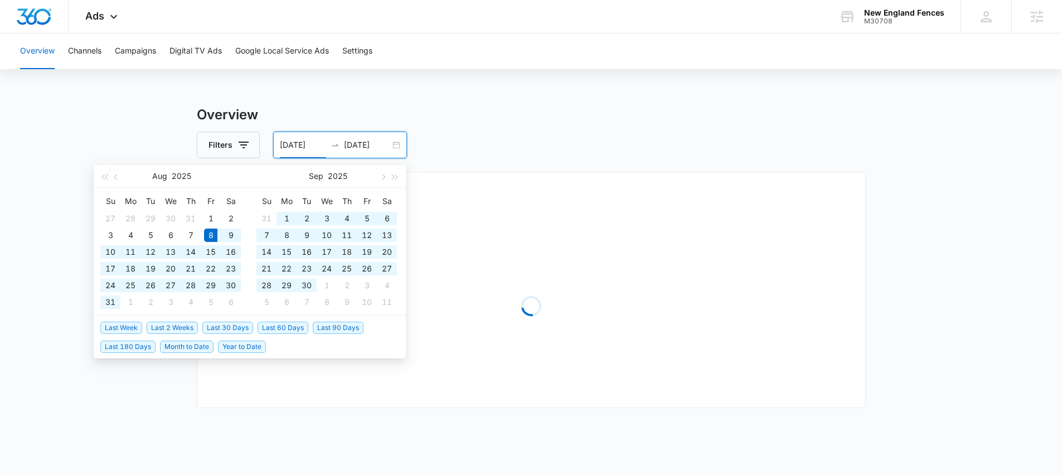
type input "[DATE]"
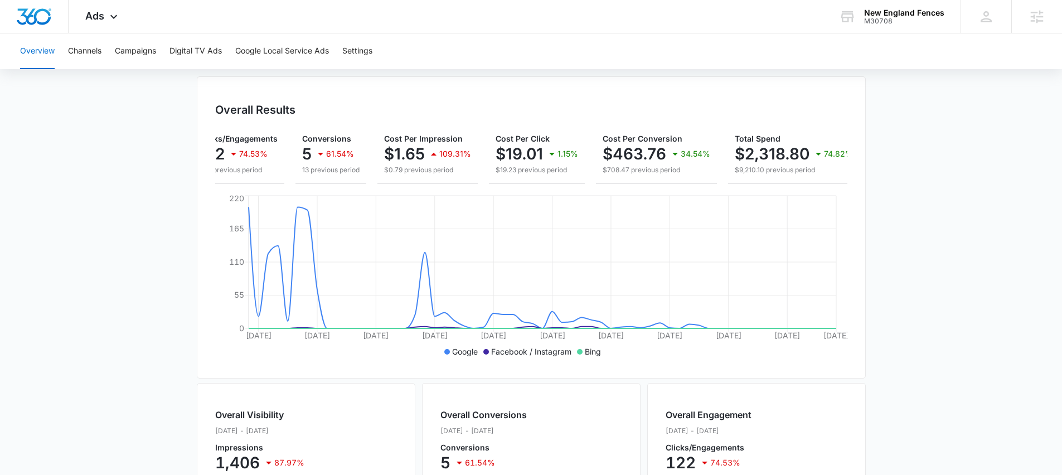
scroll to position [0, 126]
click at [310, 50] on button "Google Local Service Ads" at bounding box center [282, 51] width 94 height 36
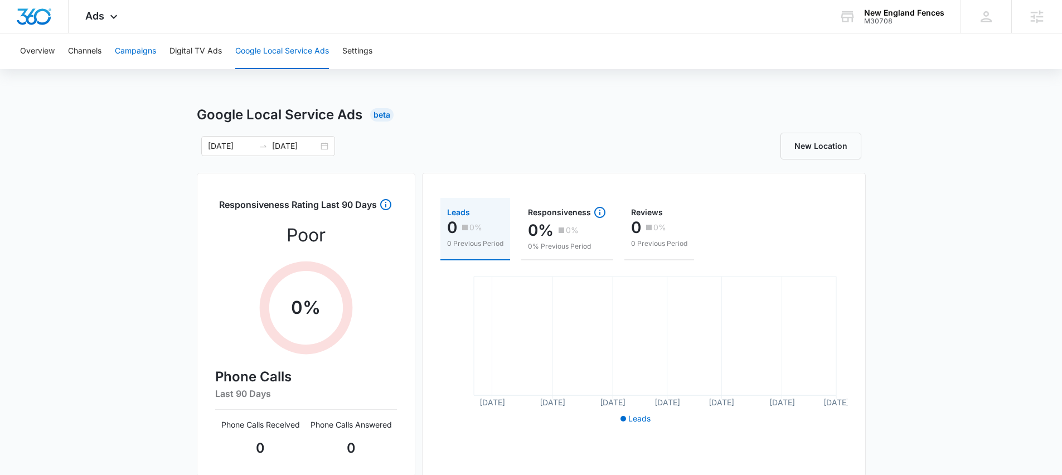
click at [129, 52] on button "Campaigns" at bounding box center [135, 51] width 41 height 36
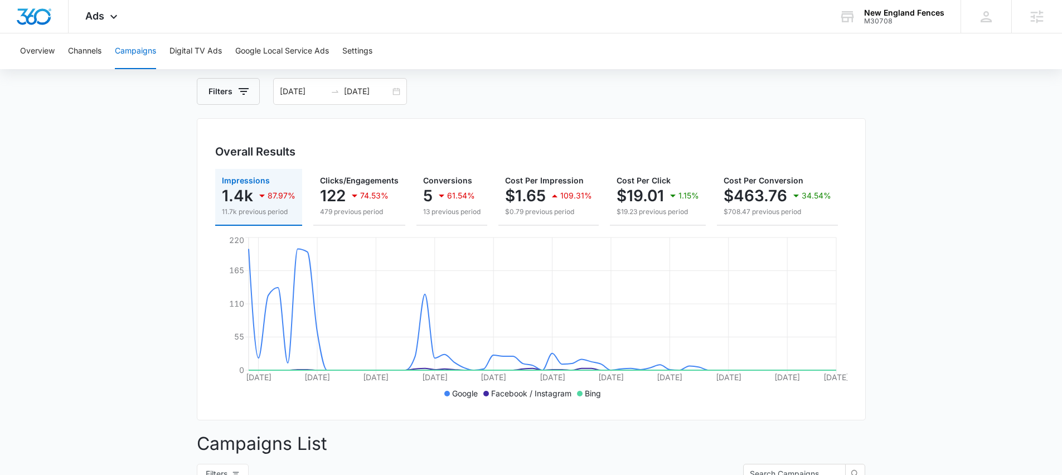
scroll to position [0, 137]
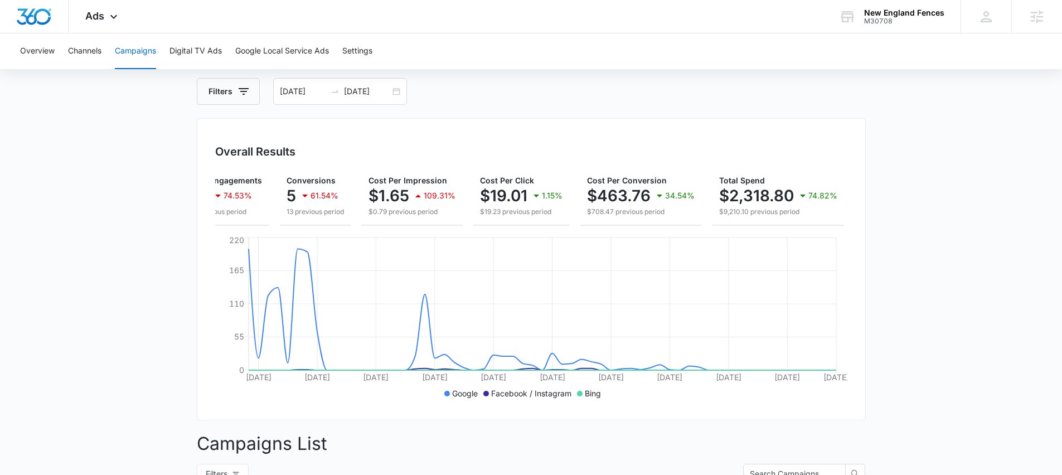
click at [117, 235] on main "Campaigns Filters [DATE] [DATE] Overall Results Impressions 1.4k 87.97% 11.7k p…" at bounding box center [531, 465] width 1062 height 829
click at [320, 94] on input "[DATE]" at bounding box center [303, 91] width 46 height 12
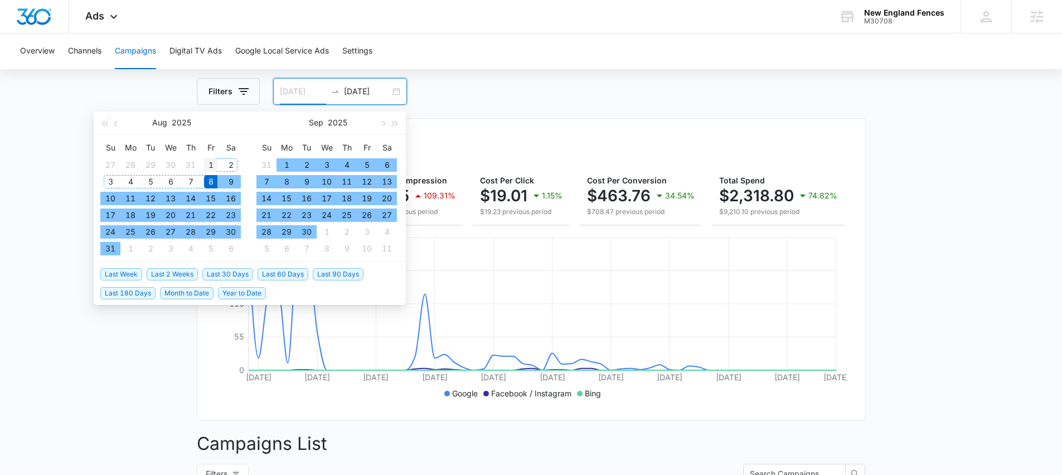
type input "[DATE]"
click at [211, 160] on div "1" at bounding box center [210, 164] width 13 height 13
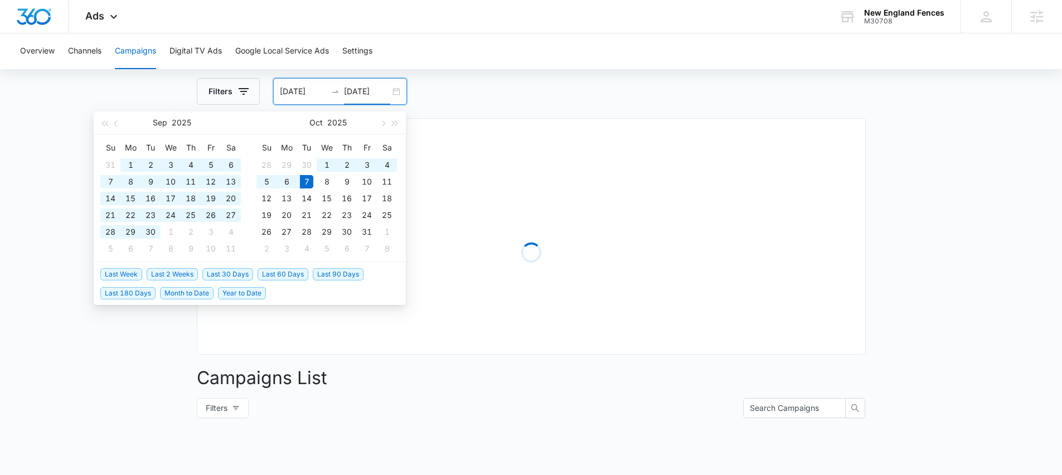
click at [512, 93] on div "Filters [DATE] [DATE]" at bounding box center [531, 91] width 669 height 27
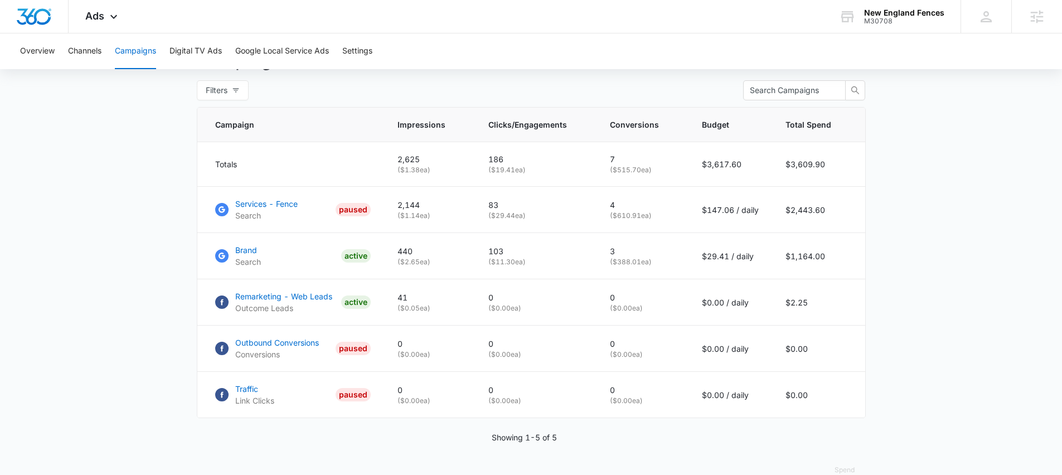
scroll to position [432, 0]
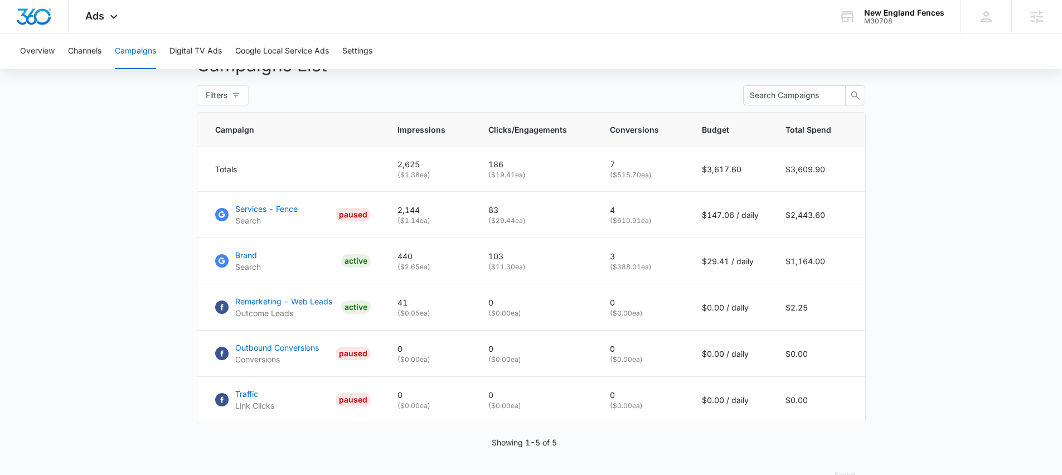
drag, startPoint x: 112, startPoint y: 224, endPoint x: 130, endPoint y: 222, distance: 19.0
click at [112, 224] on main "Campaigns Filters [DATE] [DATE] Overall Results Impressions 2.6k 87.06% 20.3k p…" at bounding box center [531, 87] width 1062 height 829
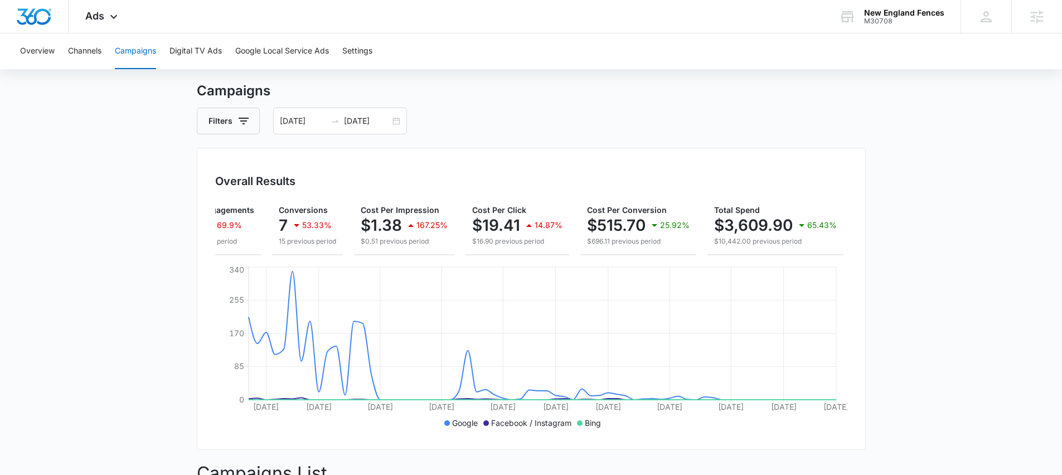
scroll to position [0, 0]
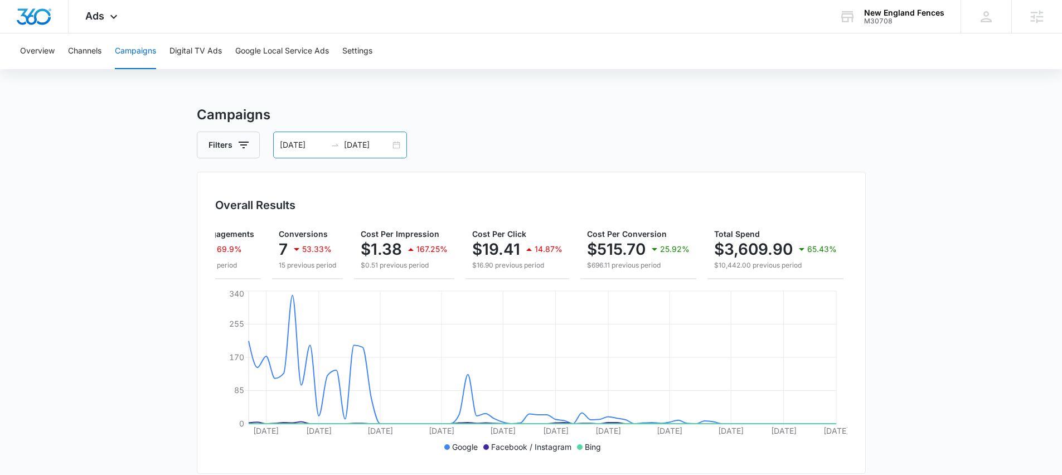
click at [376, 148] on input "[DATE]" at bounding box center [367, 145] width 46 height 12
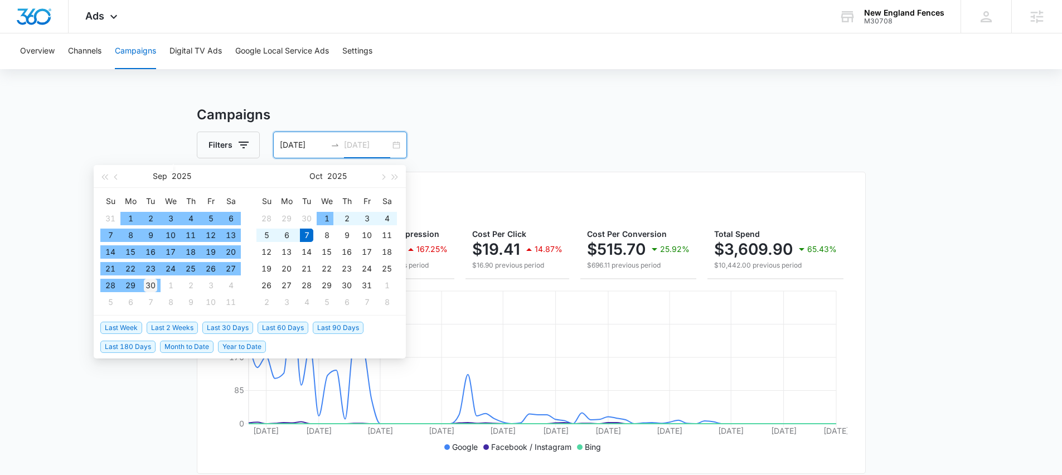
type input "[DATE]"
click at [152, 287] on div "30" at bounding box center [150, 285] width 13 height 13
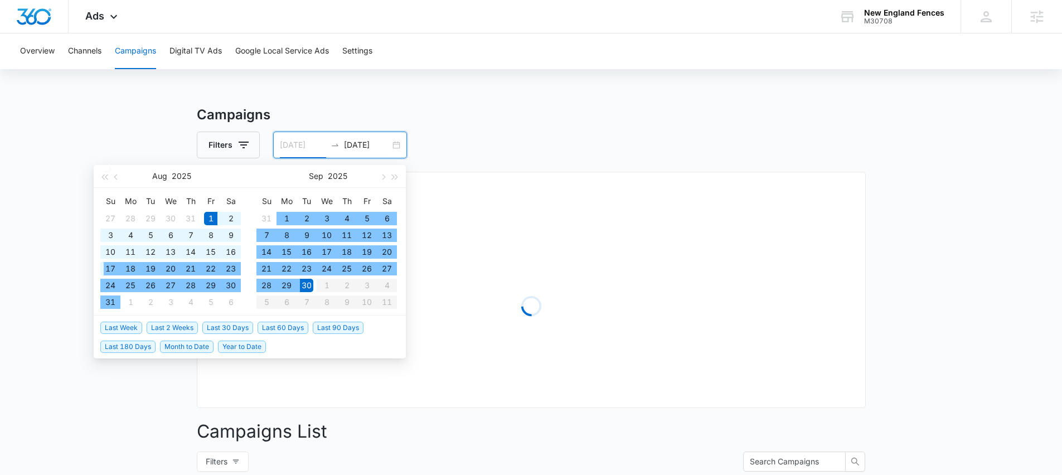
type input "[DATE]"
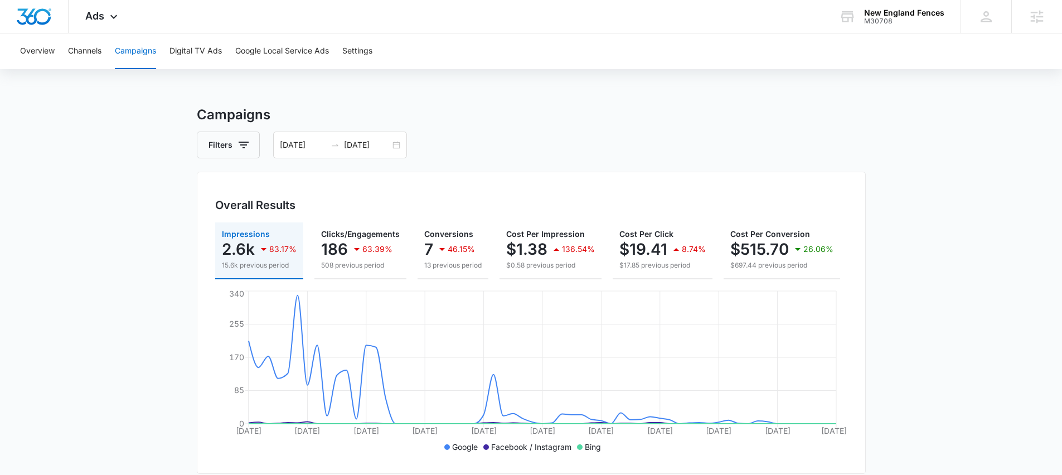
scroll to position [0, 141]
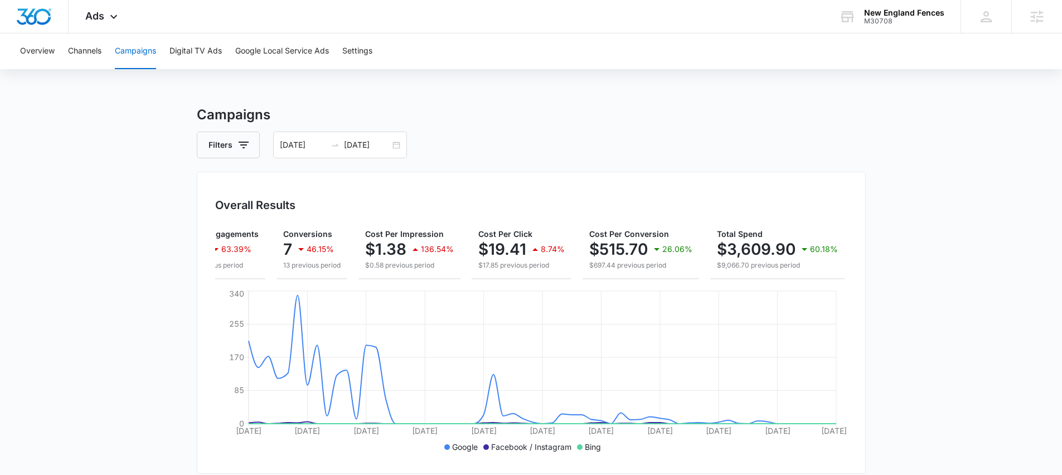
click at [742, 99] on div "Overview Channels Campaigns Digital TV Ads Google Local Service Ads Settings Ca…" at bounding box center [531, 483] width 1062 height 901
